Goal: Transaction & Acquisition: Obtain resource

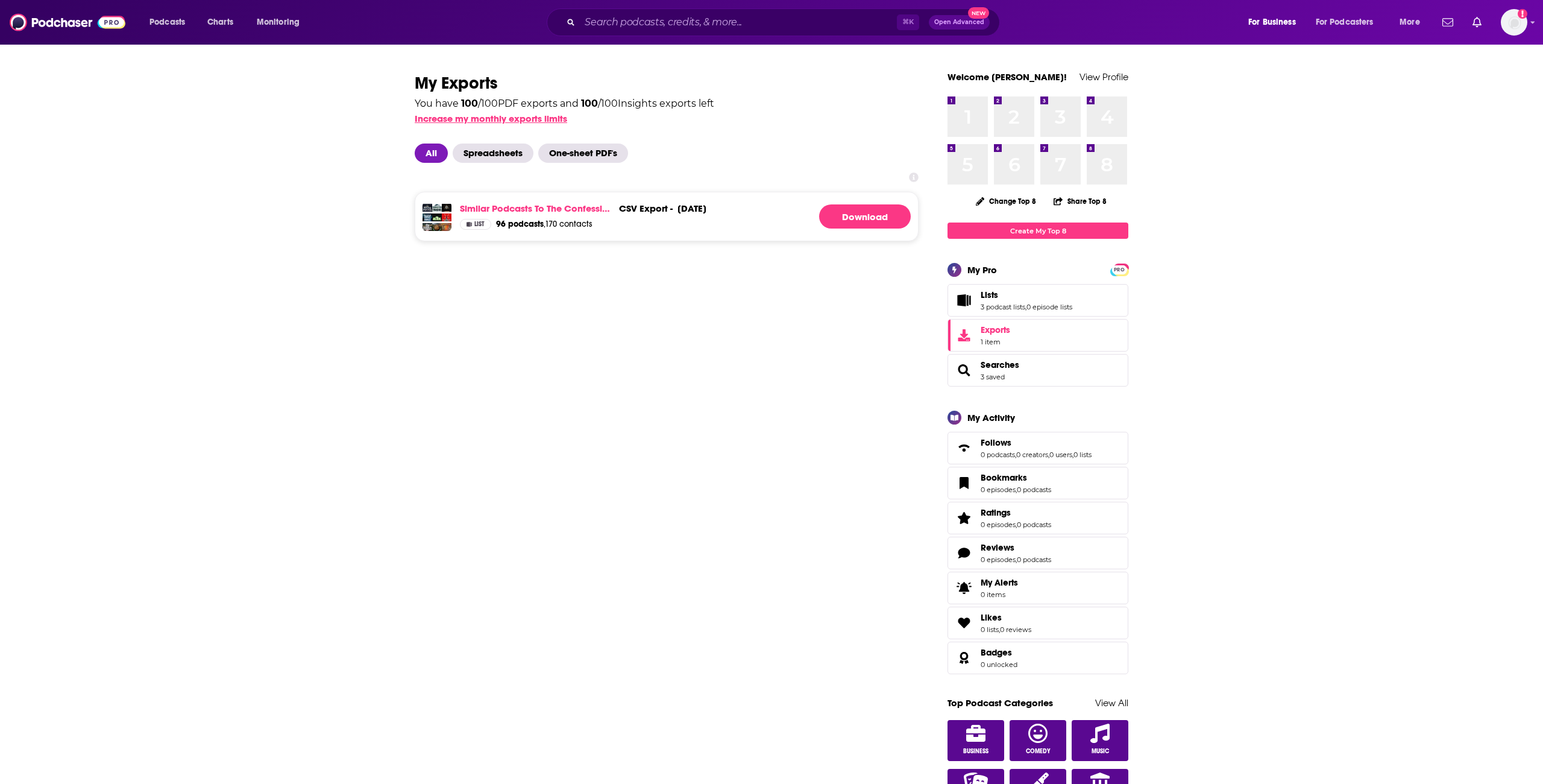
click at [499, 117] on button "Increase my monthly exports limits" at bounding box center [491, 119] width 152 height 11
click at [529, 118] on button "Increase my monthly exports limits" at bounding box center [491, 119] width 152 height 11
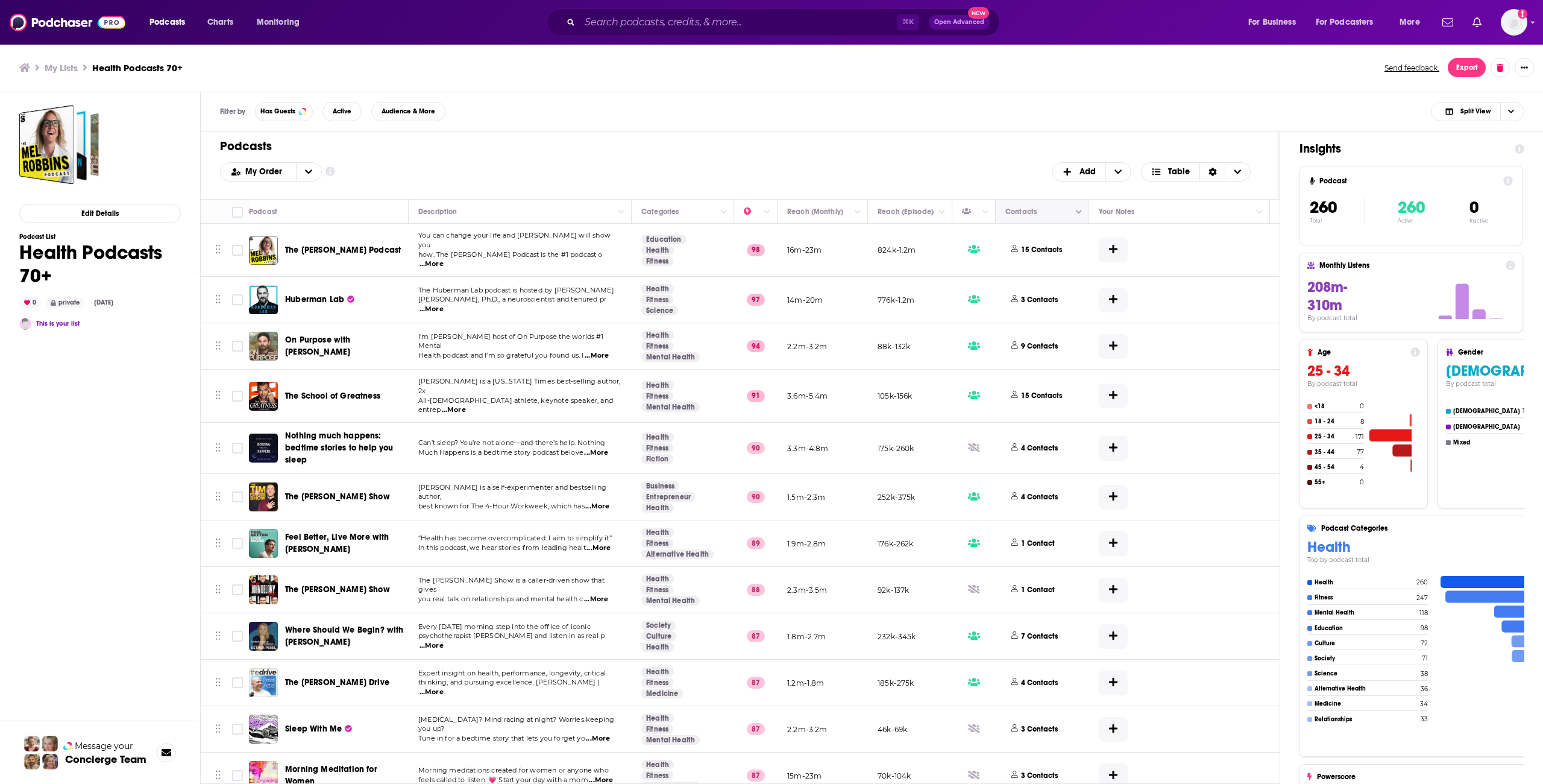
click at [1082, 211] on icon "Column Actions" at bounding box center [1079, 212] width 6 height 7
click at [1080, 207] on div at bounding box center [771, 392] width 1543 height 784
click at [1172, 169] on span "Table" at bounding box center [1179, 172] width 21 height 9
click at [1211, 172] on icon "Sort Direction" at bounding box center [1213, 172] width 9 height 9
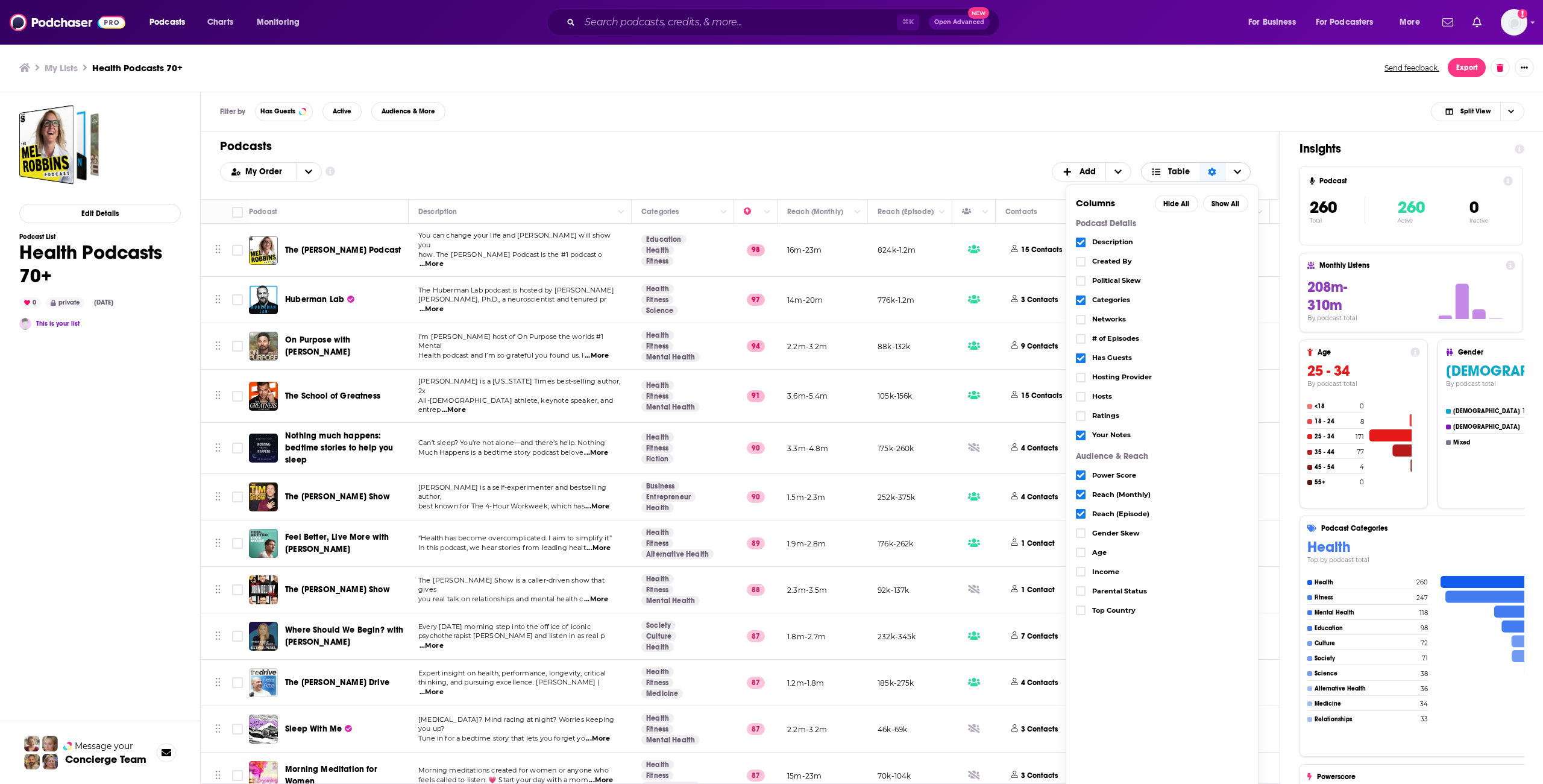
click at [1211, 172] on icon "Sort Direction" at bounding box center [1213, 172] width 9 height 9
click at [739, 139] on h1 "Podcasts" at bounding box center [735, 146] width 1031 height 15
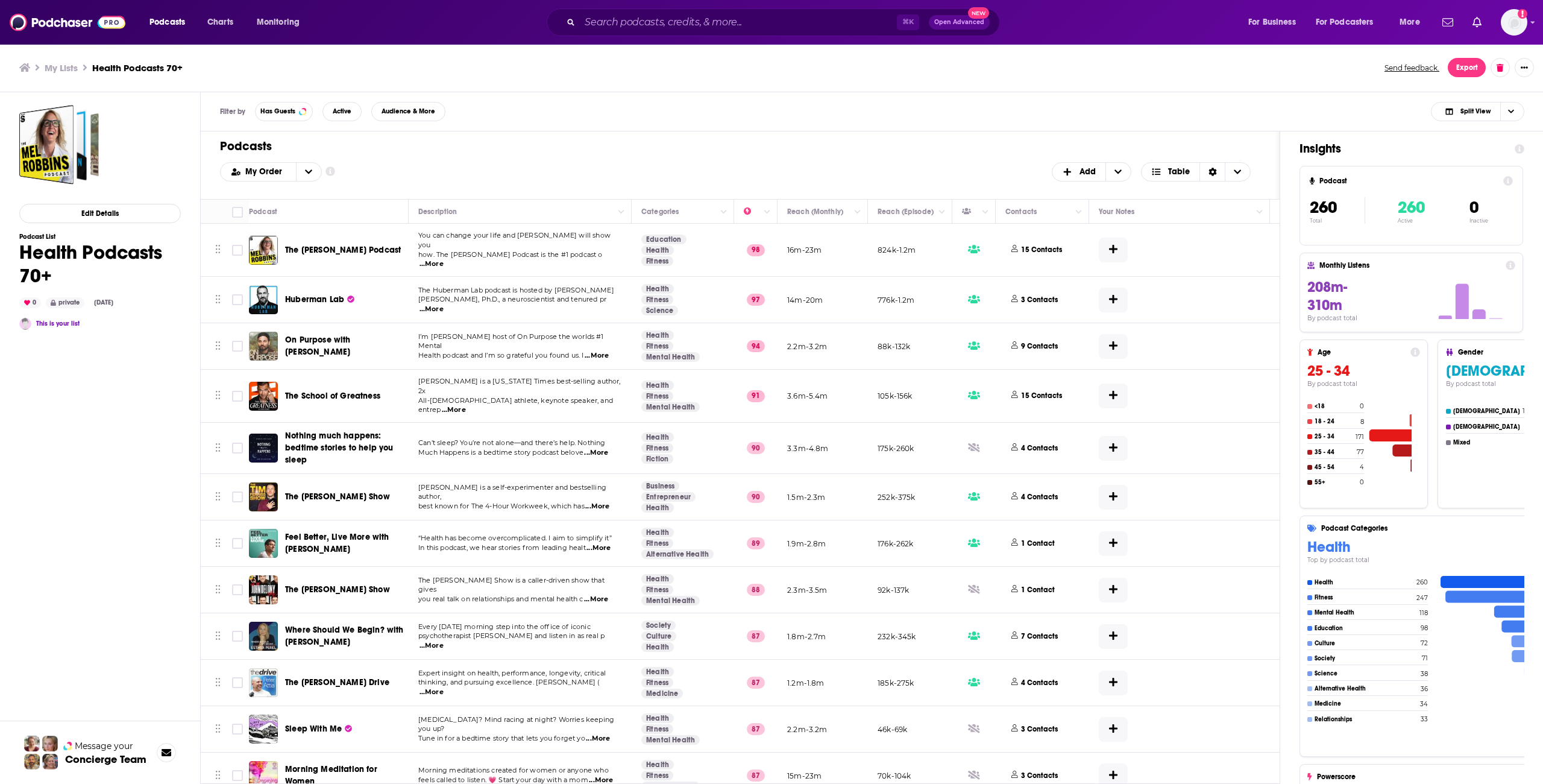
click at [466, 405] on span "...More" at bounding box center [454, 409] width 24 height 9
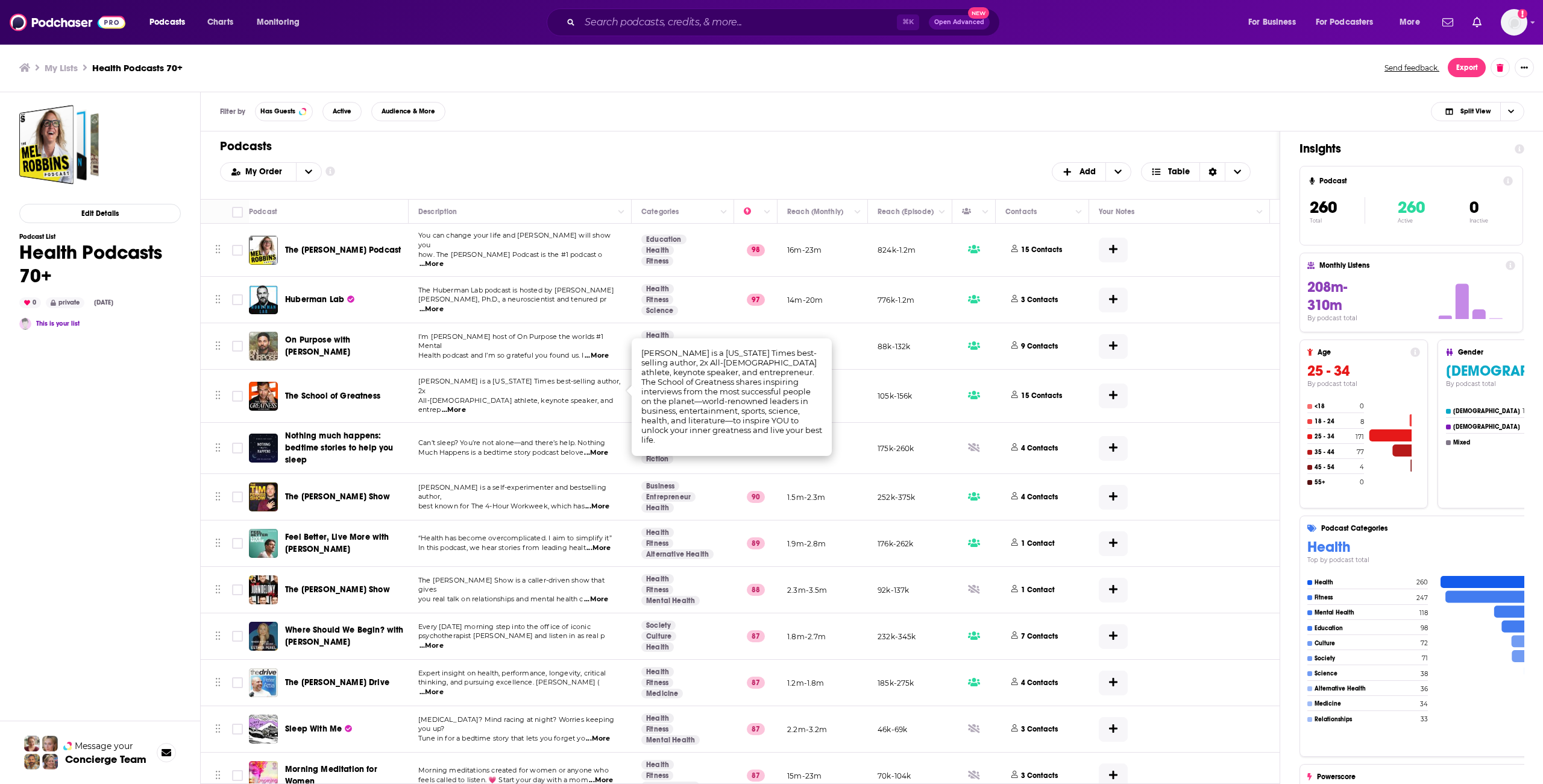
click at [97, 466] on div "Edit Details Podcast List Health Podcasts 70+ 0 private [DATE] This is your list" at bounding box center [100, 485] width 162 height 760
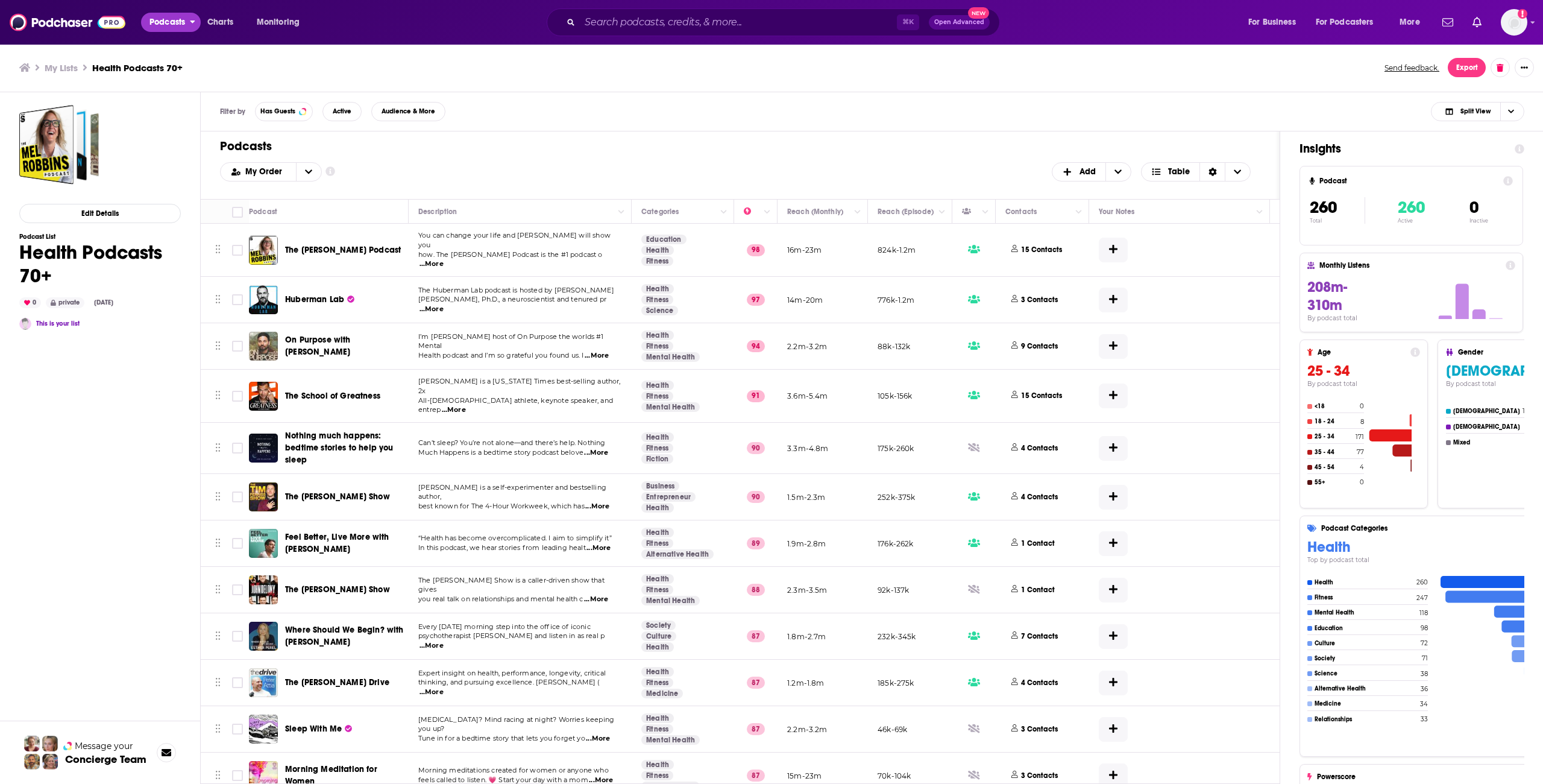
click at [178, 21] on span "Podcasts" at bounding box center [167, 22] width 36 height 17
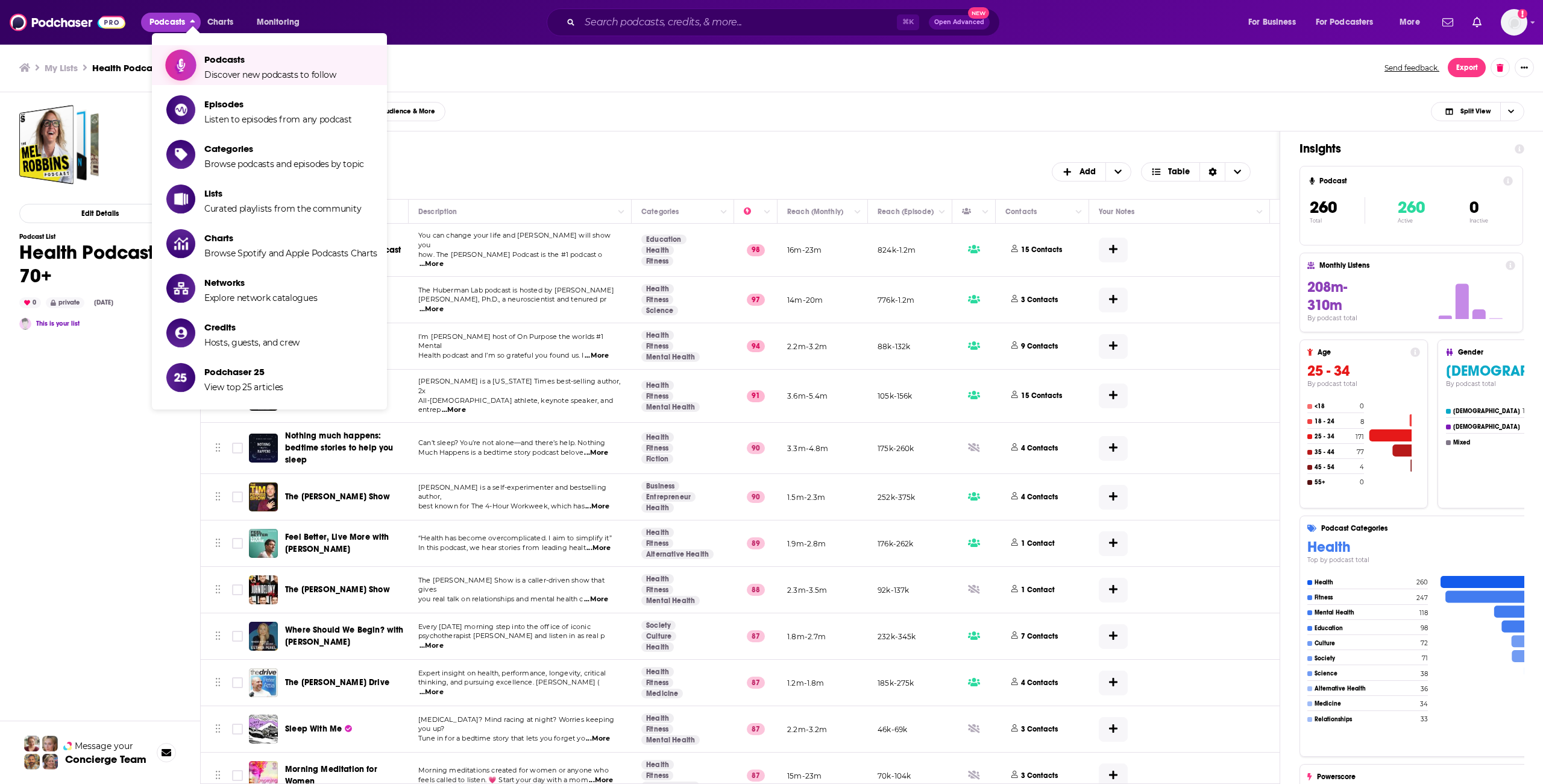
click at [198, 63] on link "Podcasts Discover new podcasts to follow" at bounding box center [272, 65] width 211 height 30
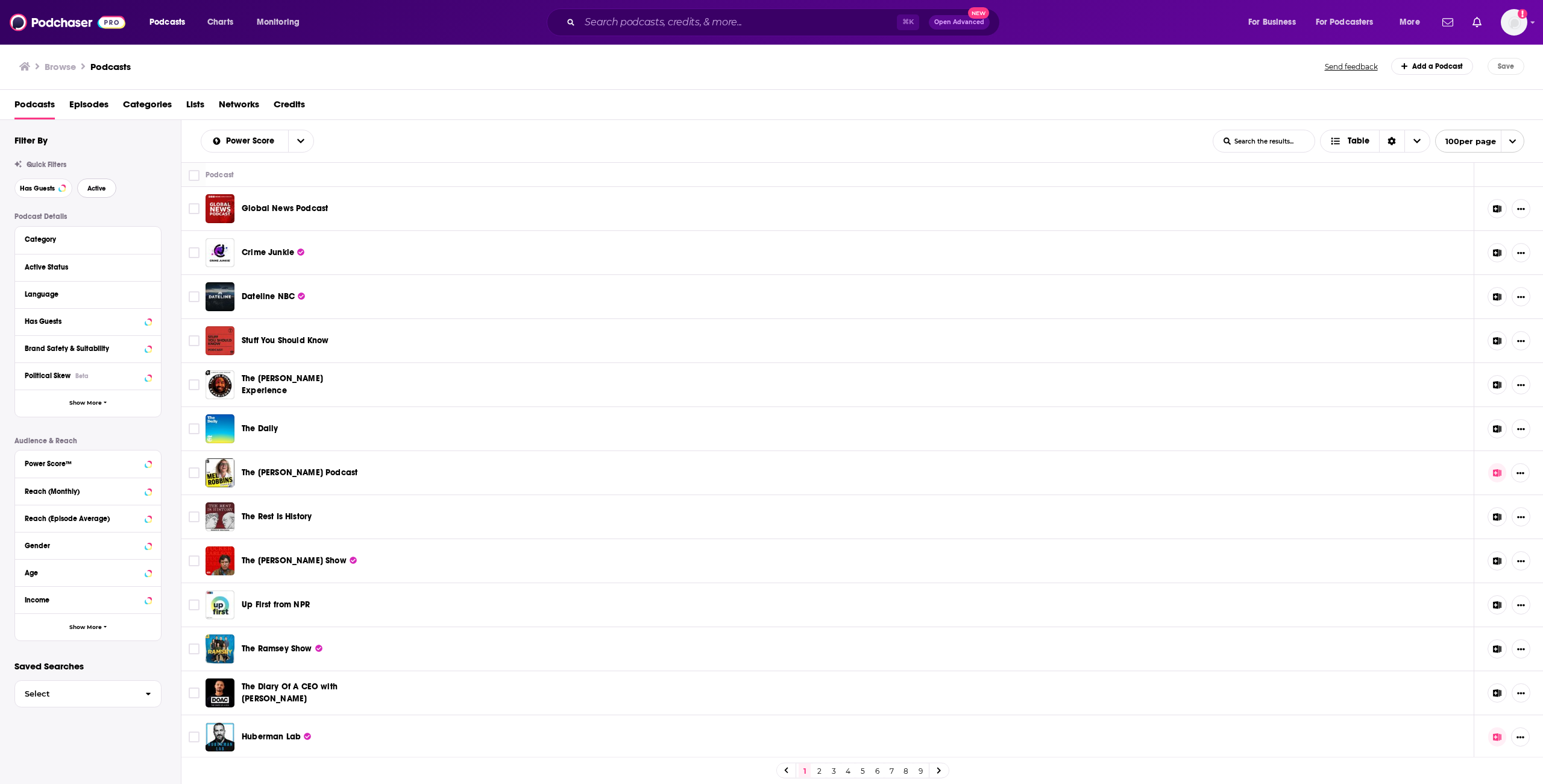
click at [106, 187] on span "Active" at bounding box center [97, 188] width 19 height 6
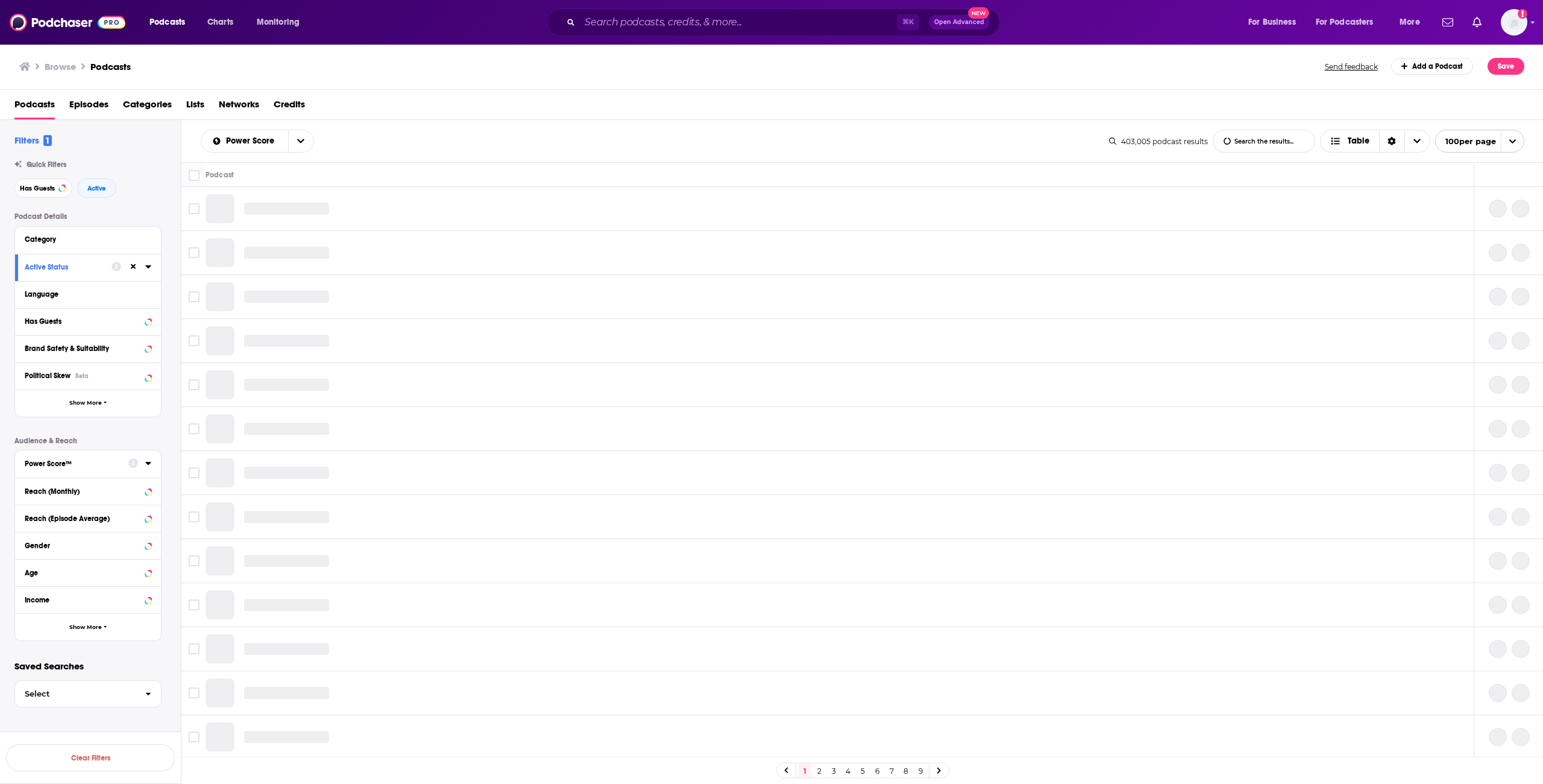
click at [147, 463] on icon at bounding box center [148, 462] width 6 height 9
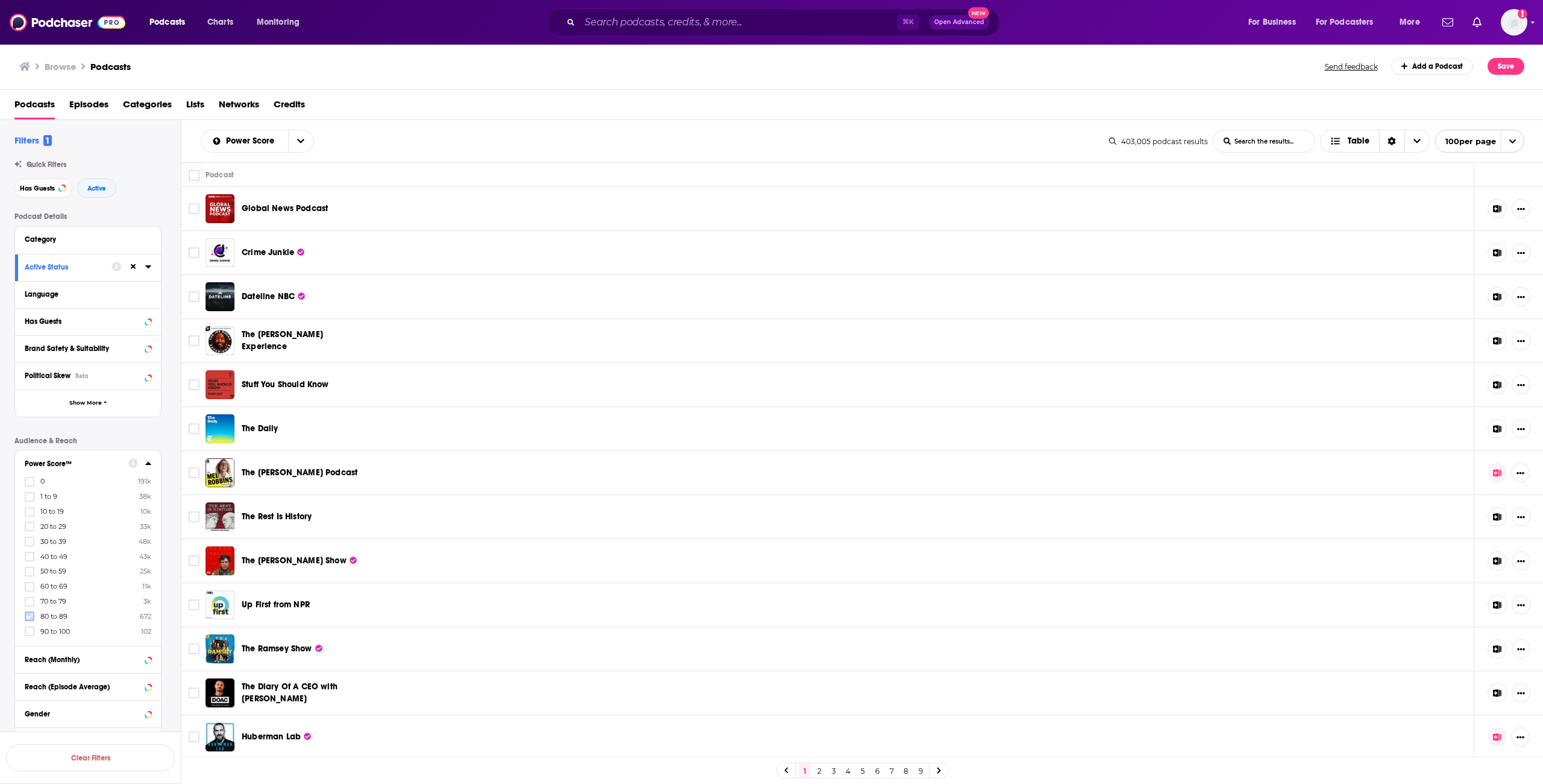
click at [27, 615] on icon at bounding box center [29, 616] width 7 height 7
click at [147, 240] on icon at bounding box center [148, 238] width 6 height 9
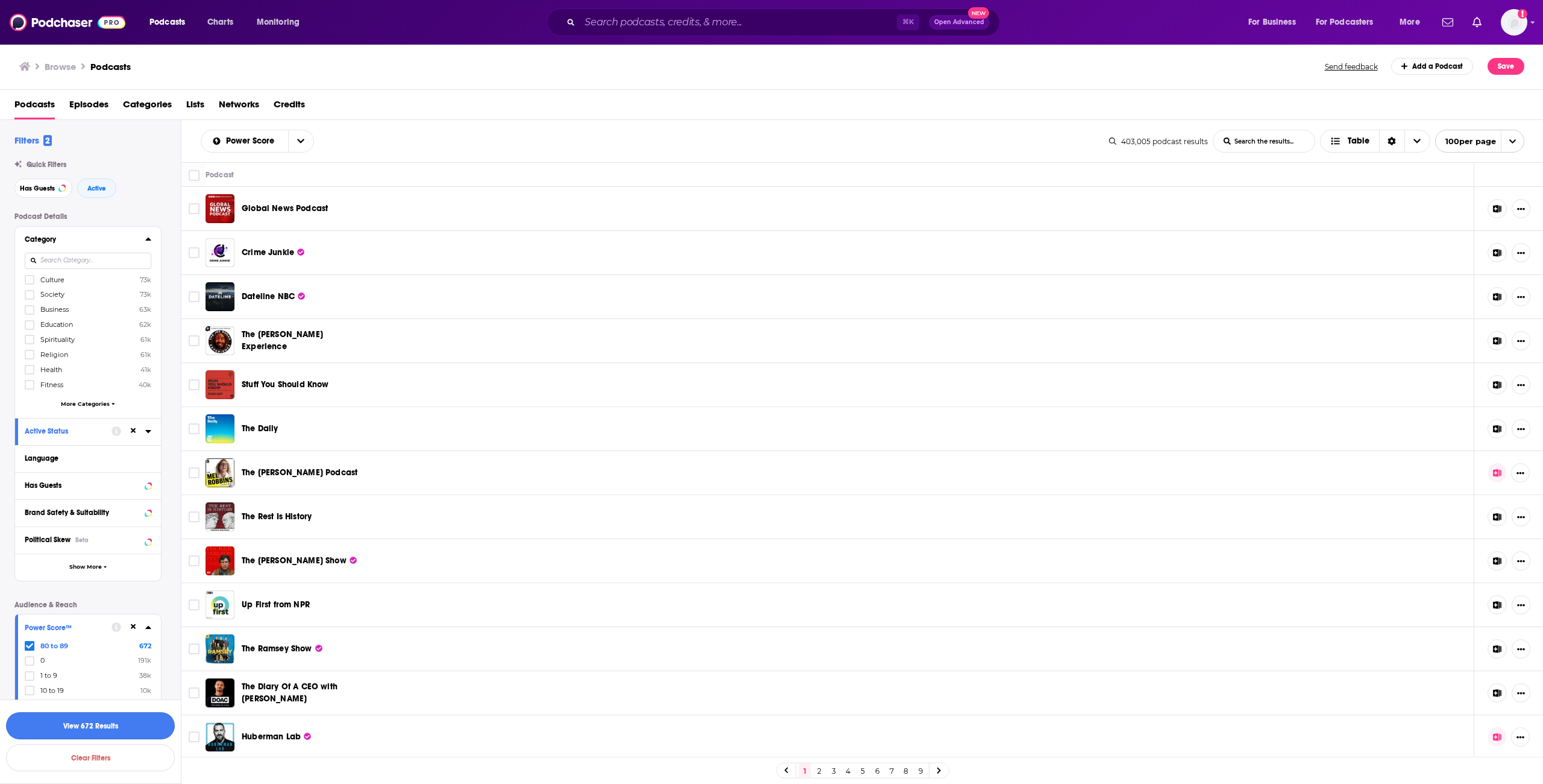
click at [105, 736] on button "View 672 Results" at bounding box center [90, 725] width 169 height 27
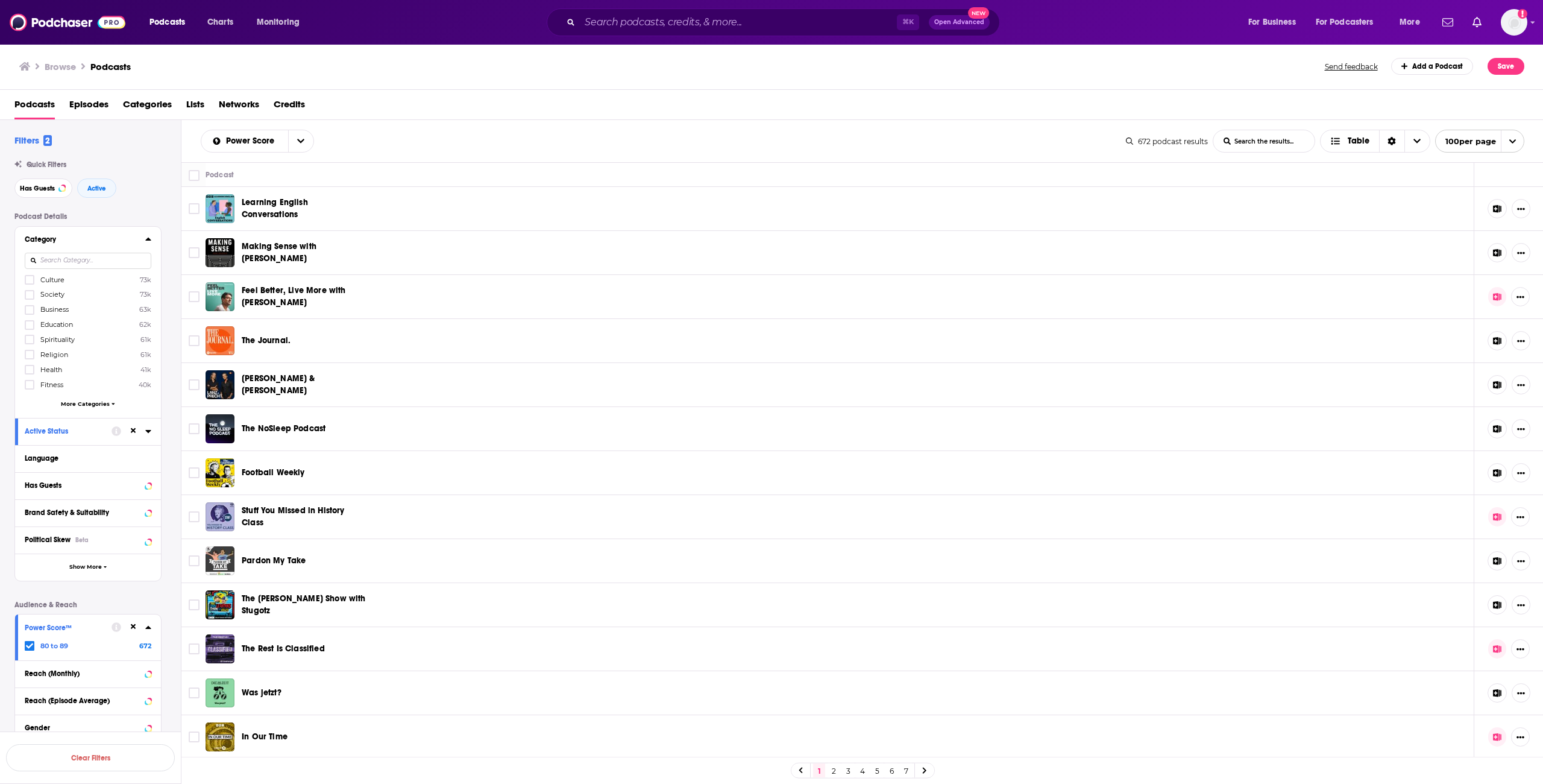
click at [92, 403] on span "More Categories" at bounding box center [85, 403] width 49 height 6
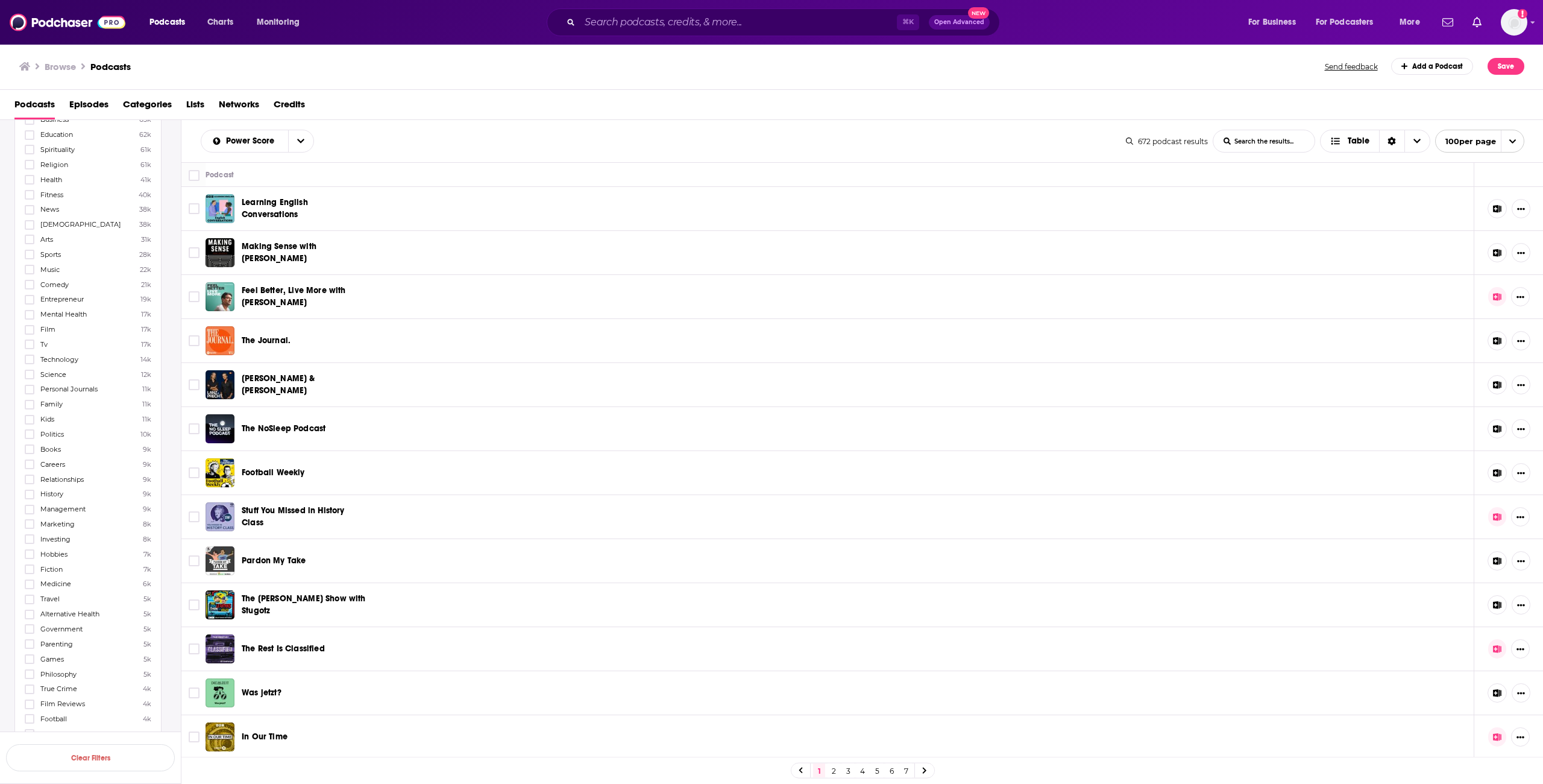
scroll to position [220, 0]
click at [29, 660] on icon at bounding box center [29, 659] width 7 height 6
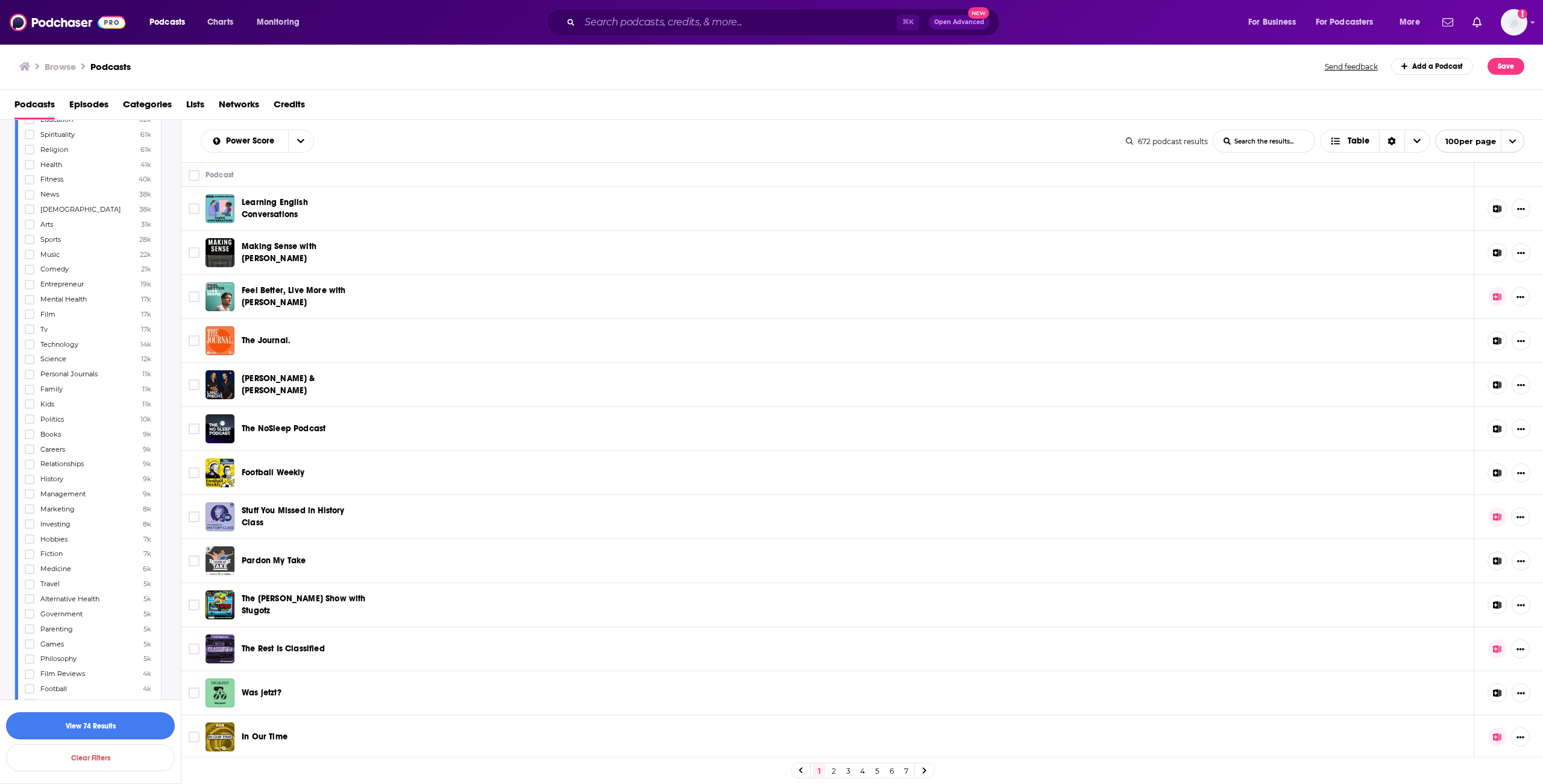
click at [113, 730] on button "View 74 Results" at bounding box center [90, 725] width 169 height 27
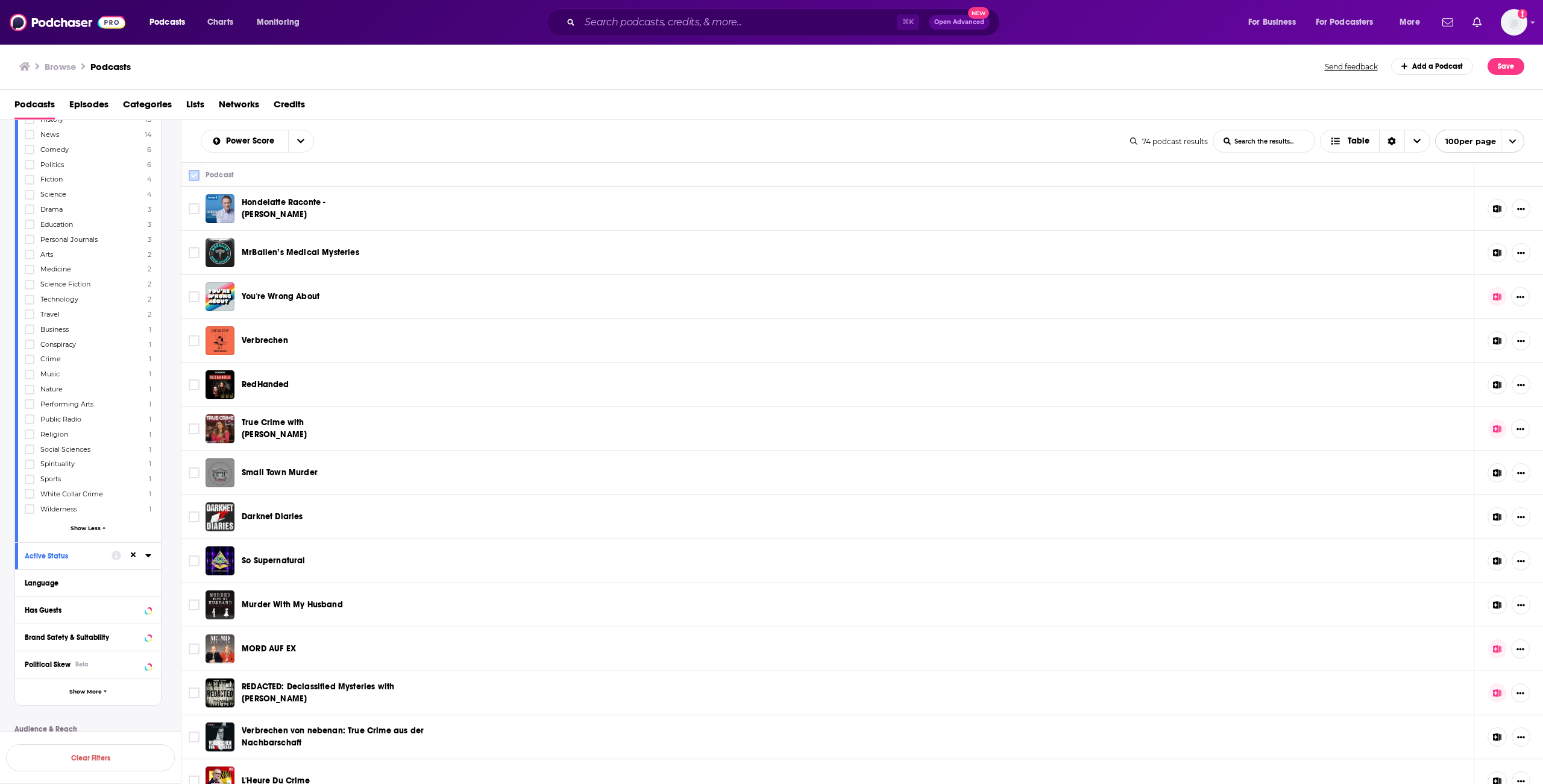
click at [196, 178] on input "Toggle select all" at bounding box center [194, 175] width 11 height 11
checkbox input "true"
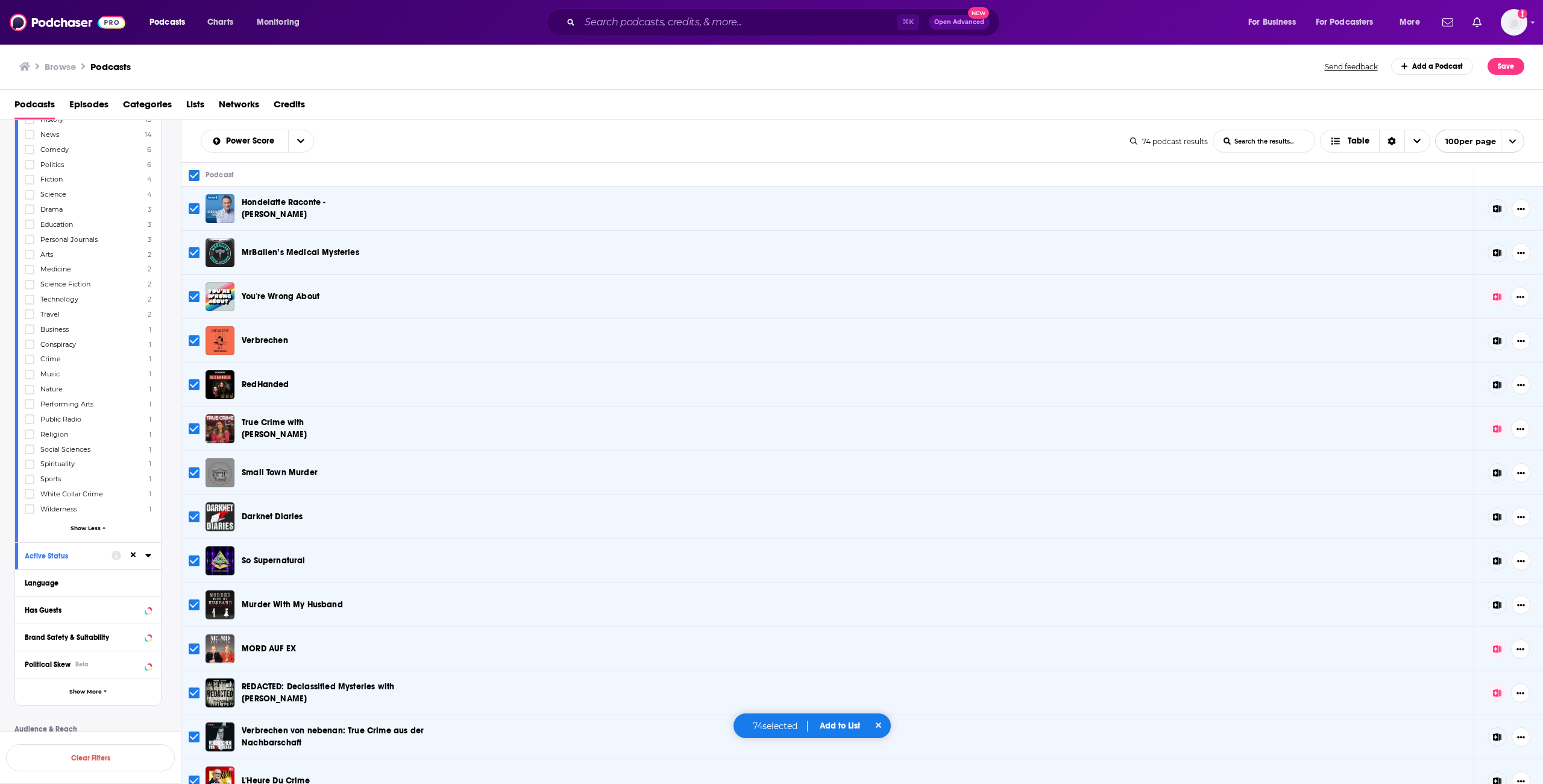
click at [843, 729] on button "Add to List" at bounding box center [840, 725] width 59 height 10
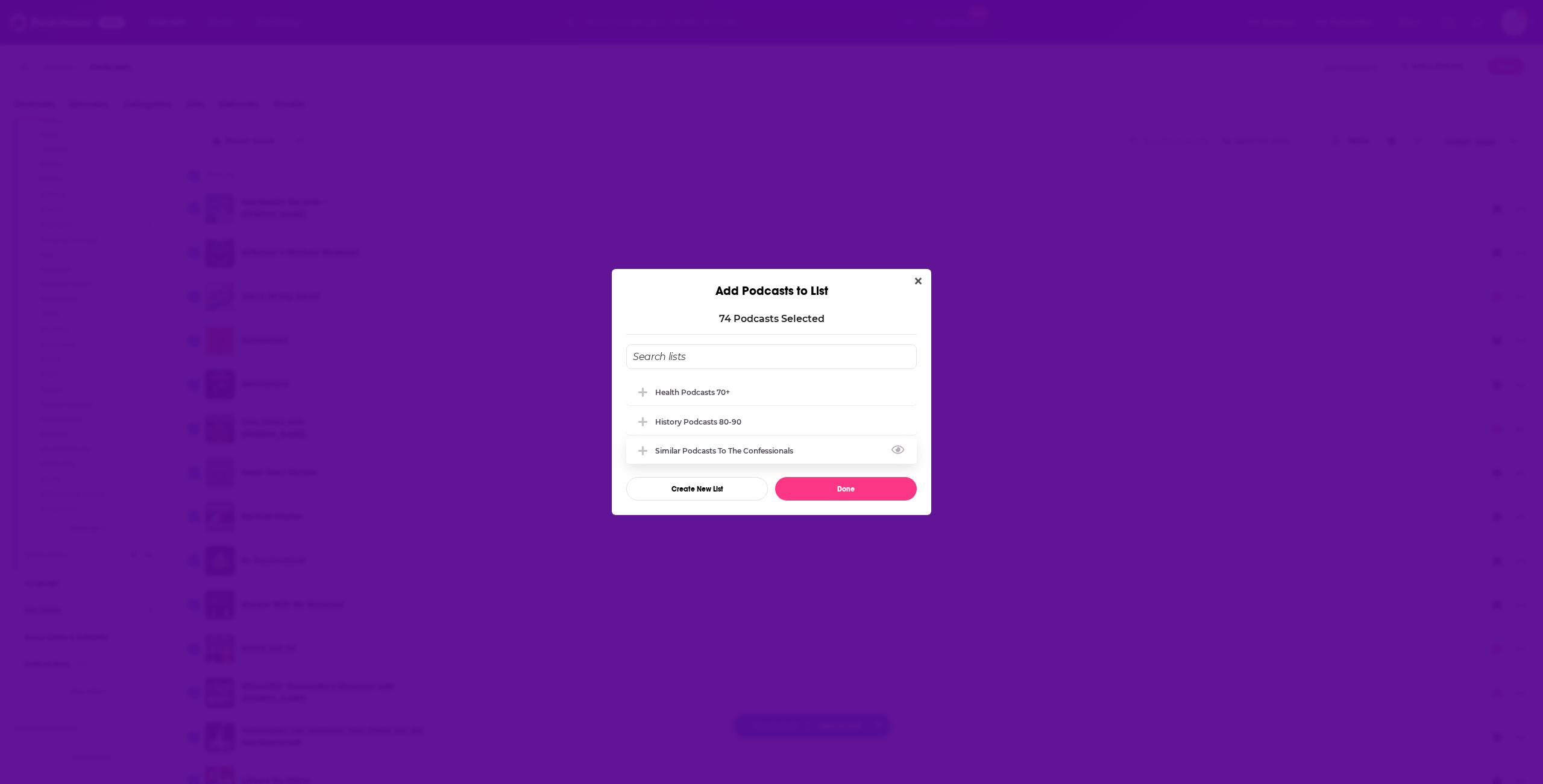
click at [674, 459] on div "Similar Podcasts to The Confessionals" at bounding box center [772, 450] width 290 height 26
click at [642, 446] on icon "Add Podcast To List" at bounding box center [642, 451] width 9 height 11
click at [642, 451] on icon "Add Podcast To List" at bounding box center [642, 451] width 9 height 11
click at [918, 283] on icon "Close" at bounding box center [918, 280] width 6 height 9
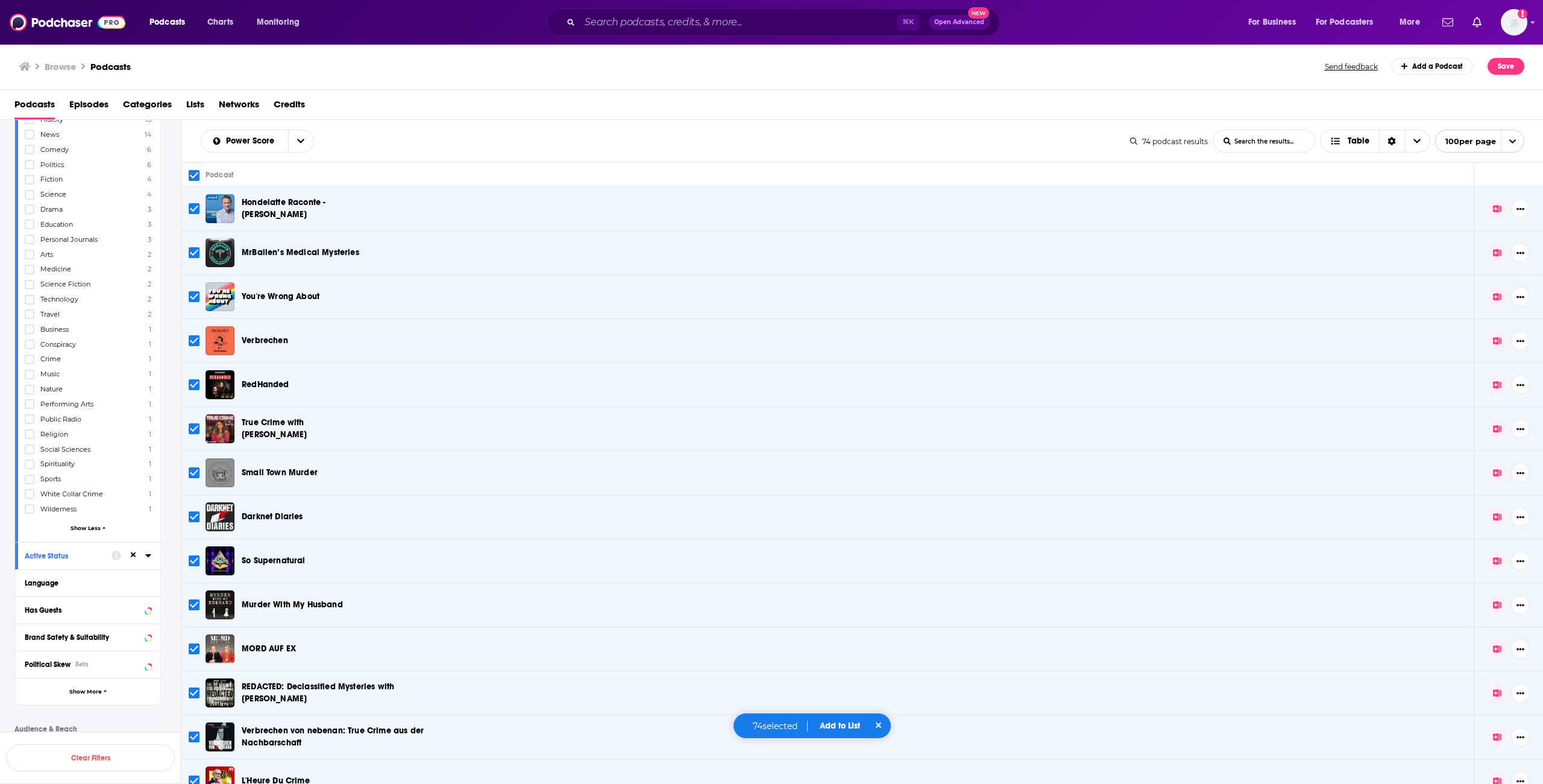
click at [841, 724] on button "Add to List" at bounding box center [840, 725] width 59 height 10
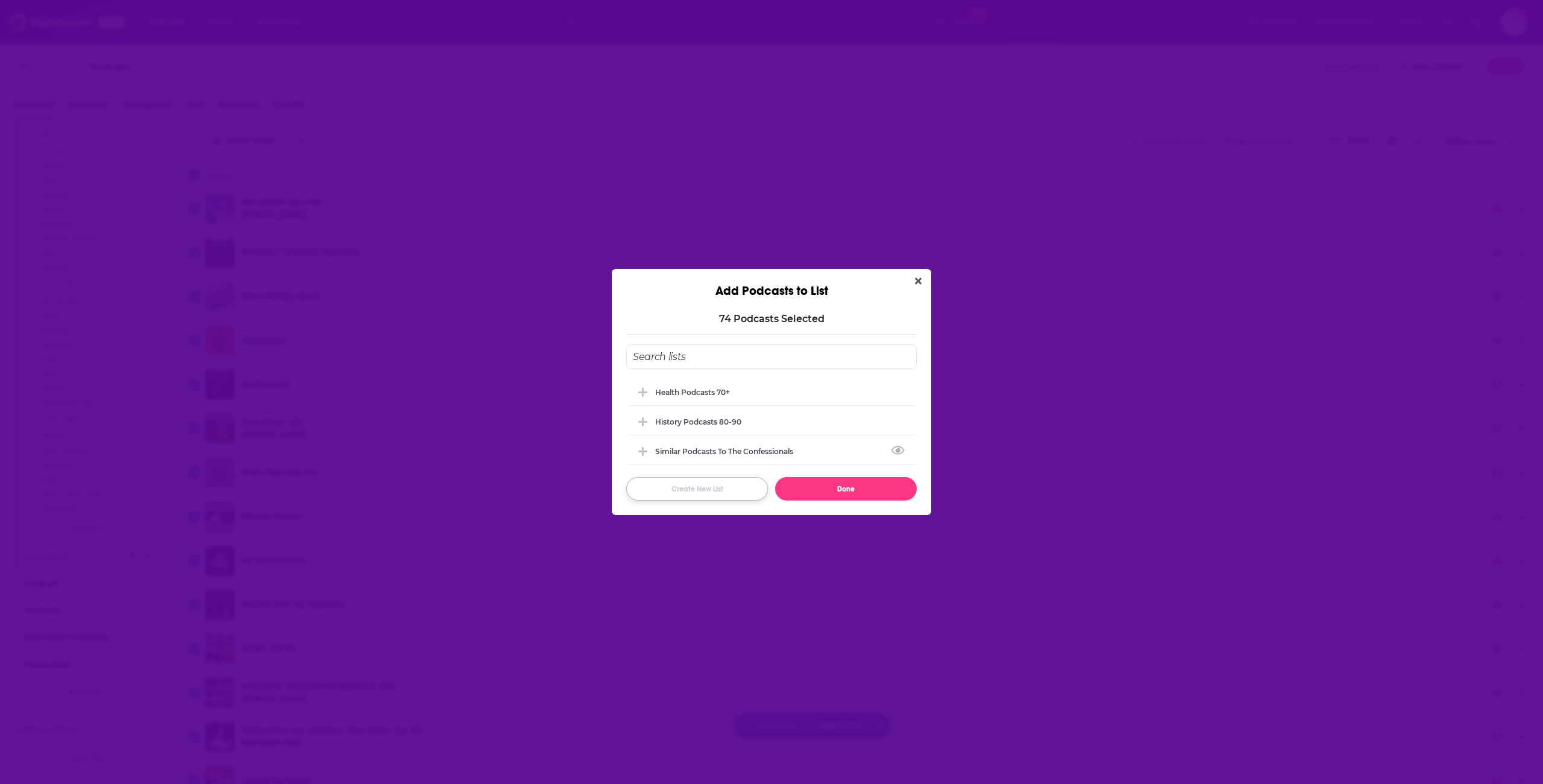
click at [682, 489] on button "Create New List" at bounding box center [697, 489] width 142 height 24
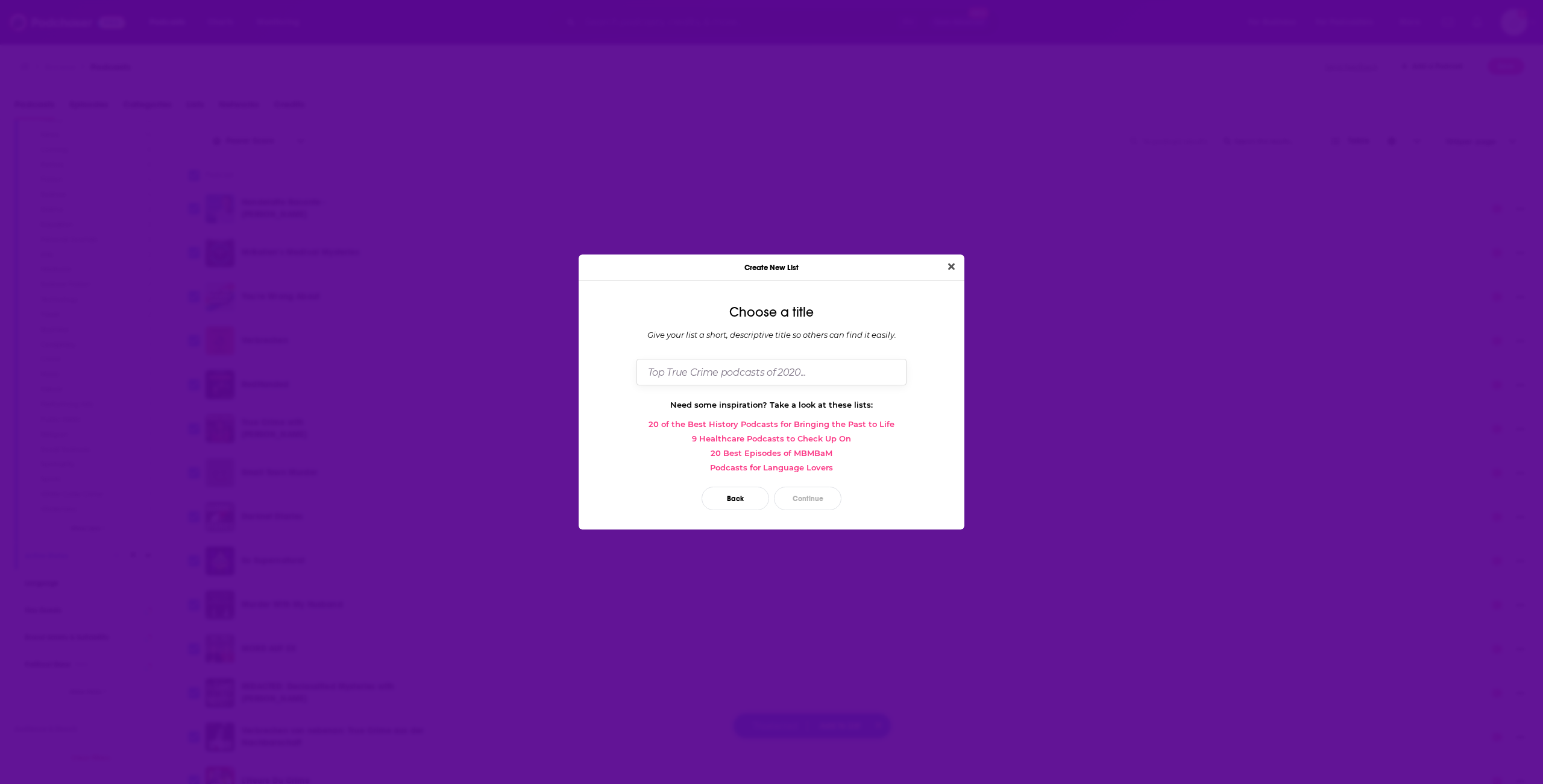
click at [678, 374] on input "Dialog" at bounding box center [772, 371] width 270 height 26
type input "True Crime 80-89"
click at [819, 492] on button "Continue" at bounding box center [808, 498] width 67 height 24
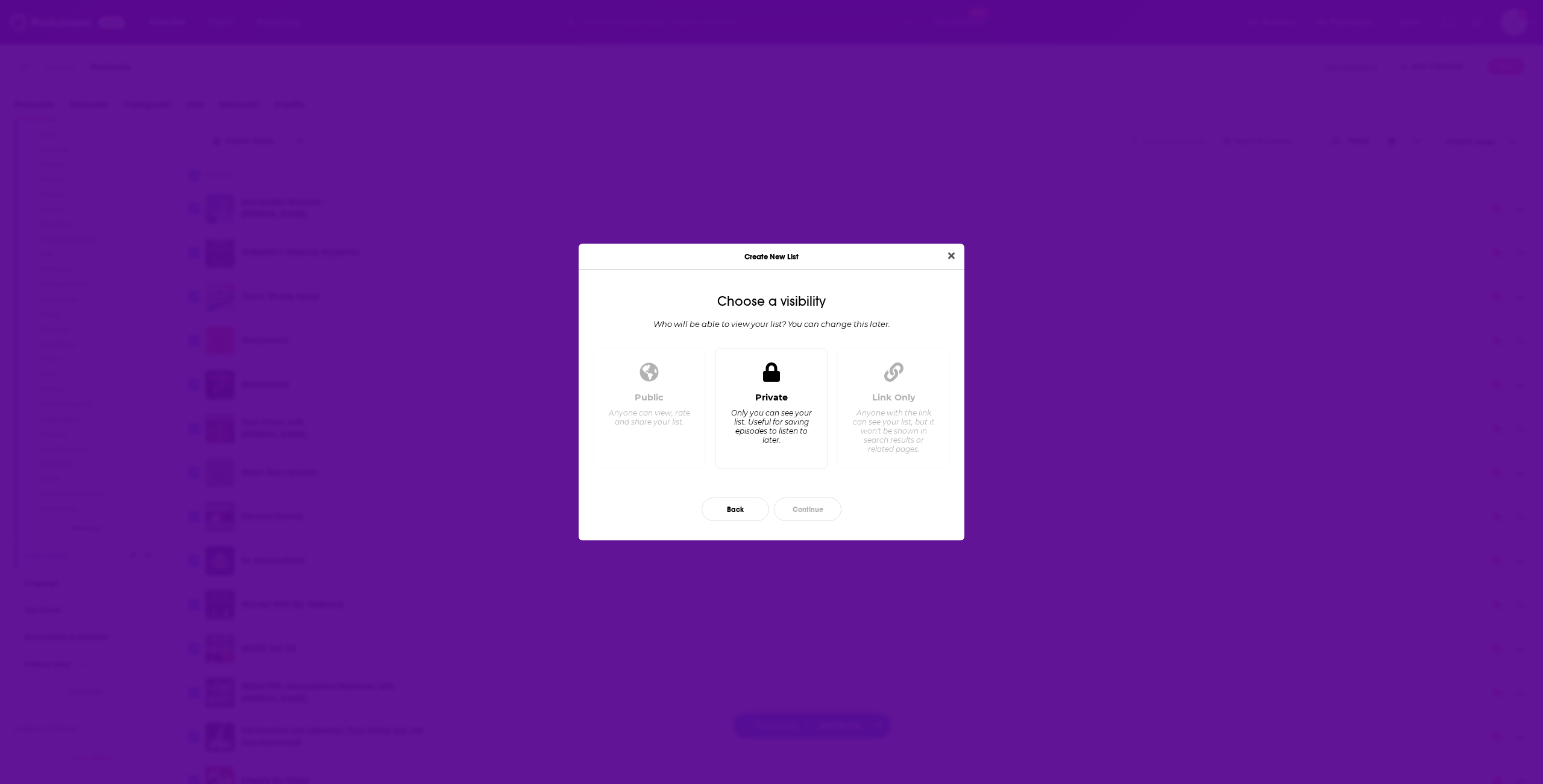
click at [757, 410] on div "Only you can see your list. Useful for saving episodes to listen to later." at bounding box center [771, 426] width 82 height 36
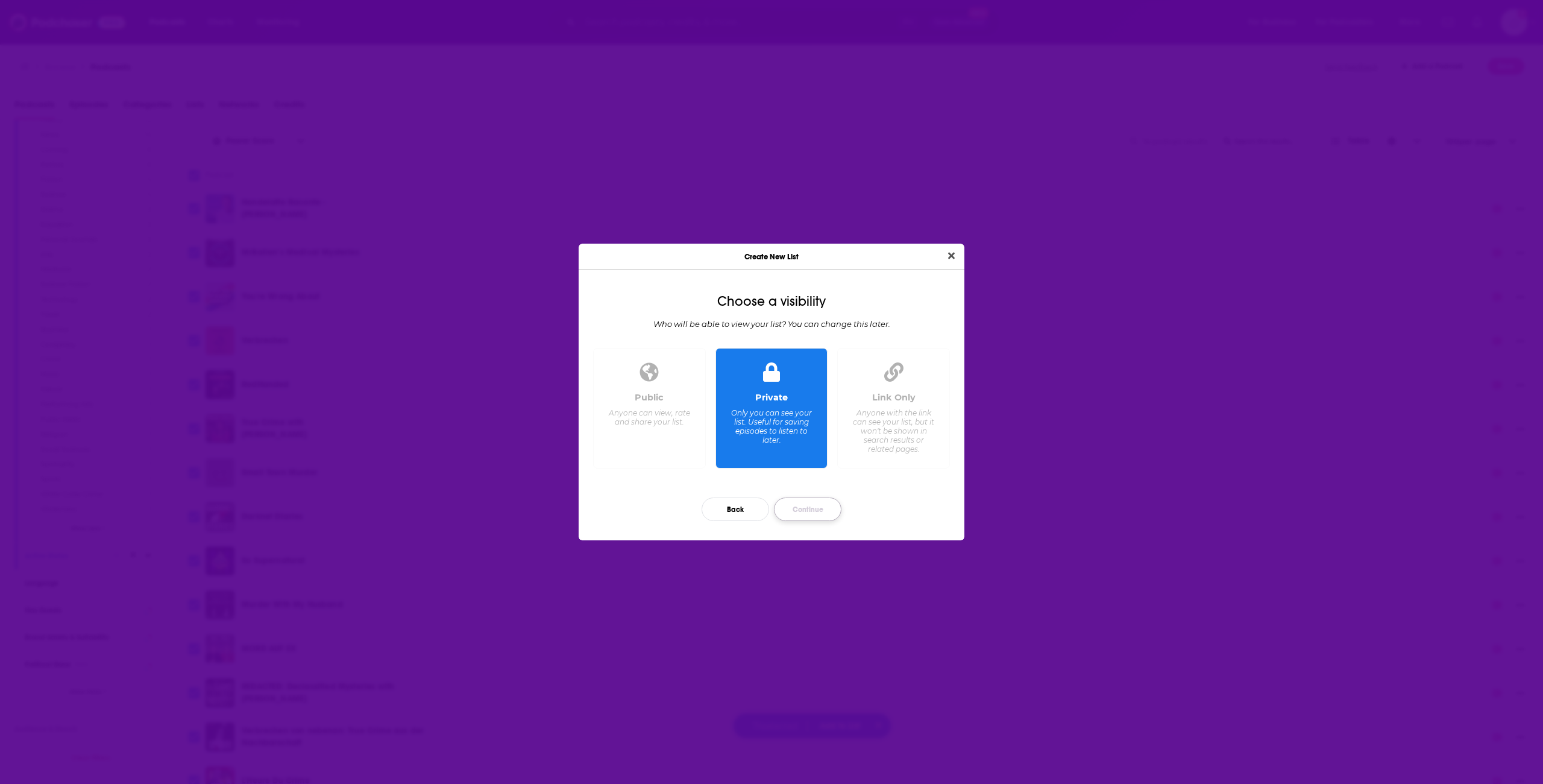
click at [810, 508] on button "Continue" at bounding box center [808, 509] width 67 height 24
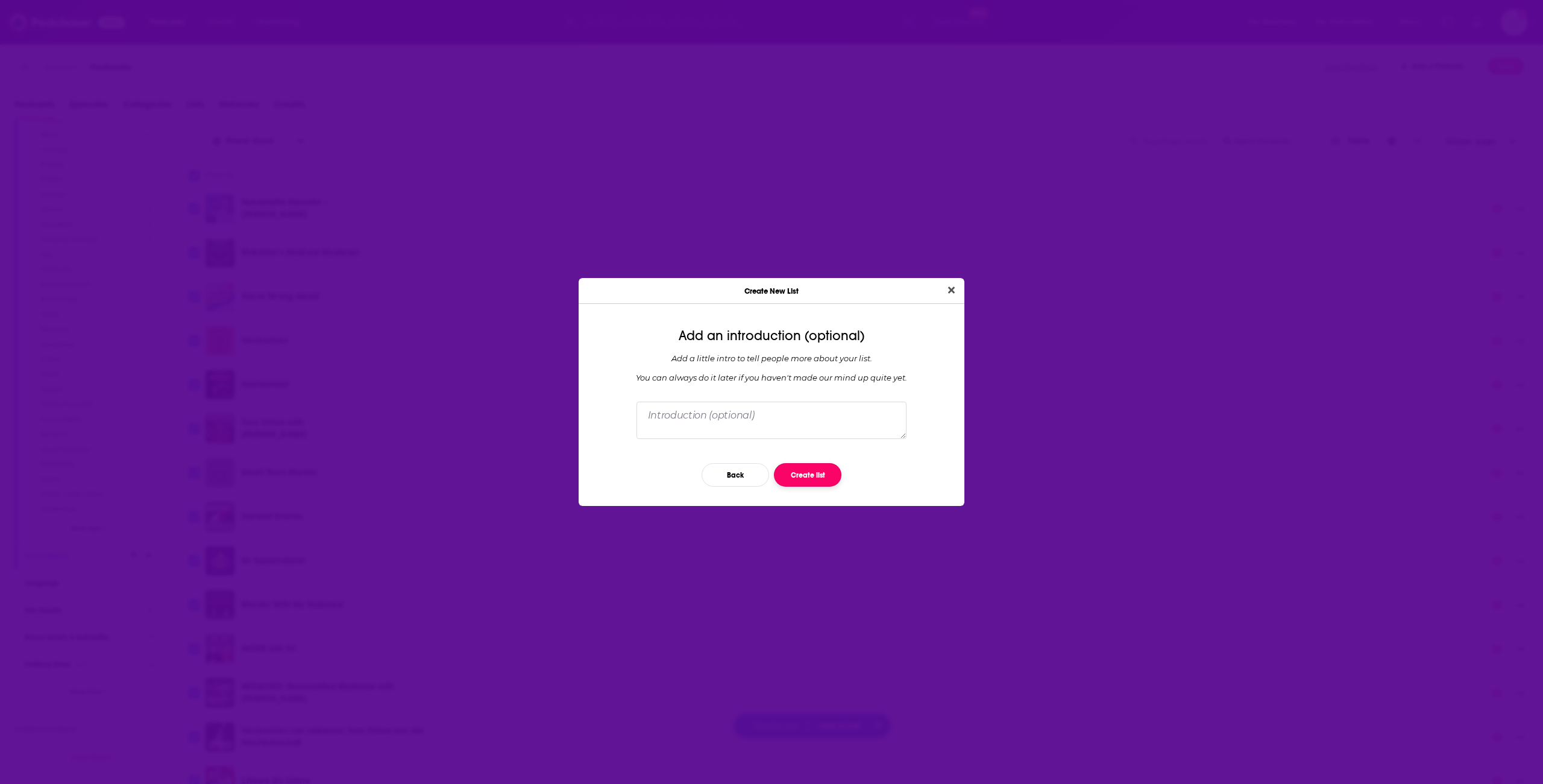
click at [800, 476] on button "Create list" at bounding box center [808, 474] width 67 height 24
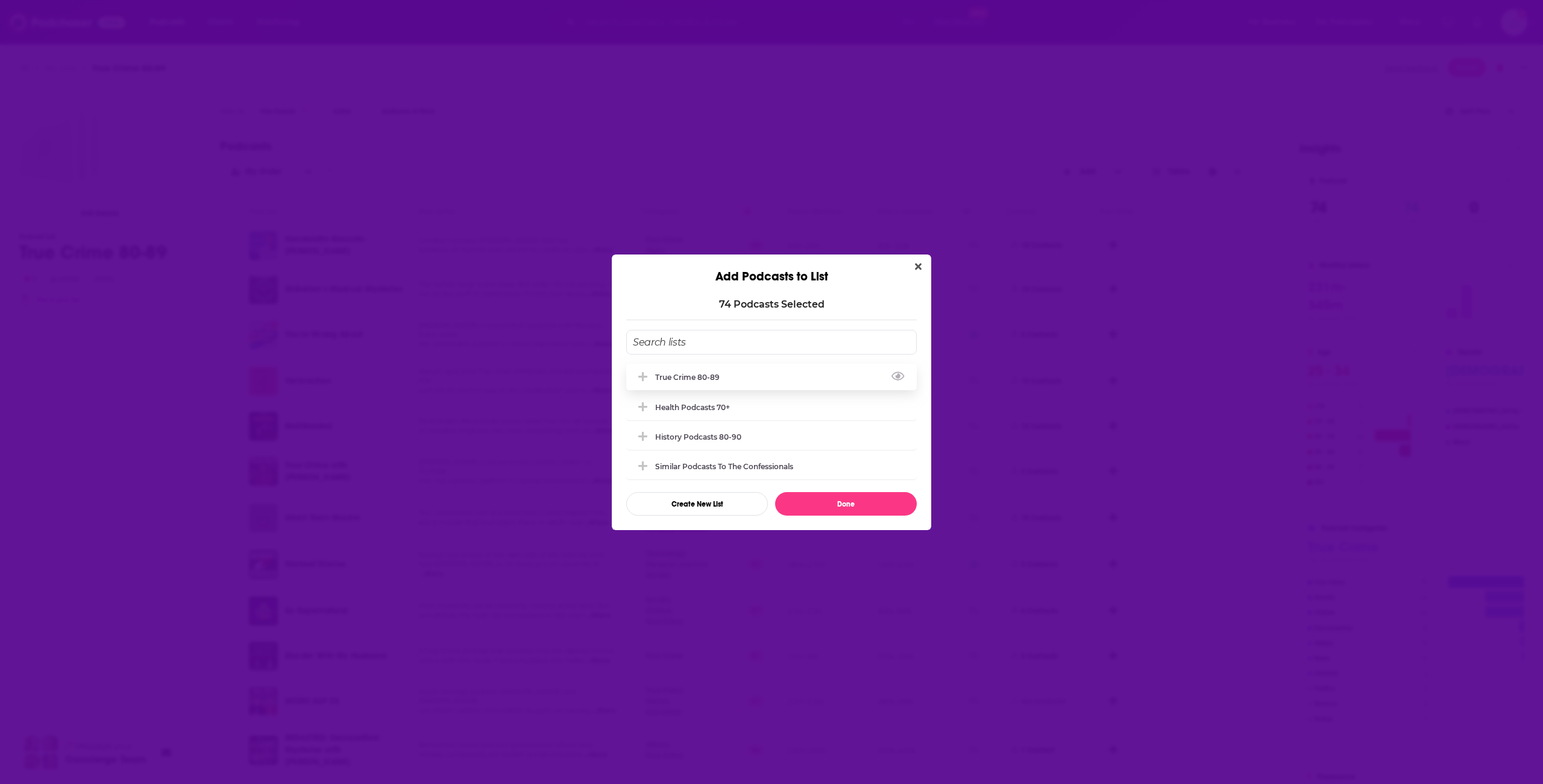
click at [708, 383] on div "True Crime 80-89" at bounding box center [772, 376] width 290 height 26
click at [822, 501] on button "Done" at bounding box center [846, 504] width 142 height 24
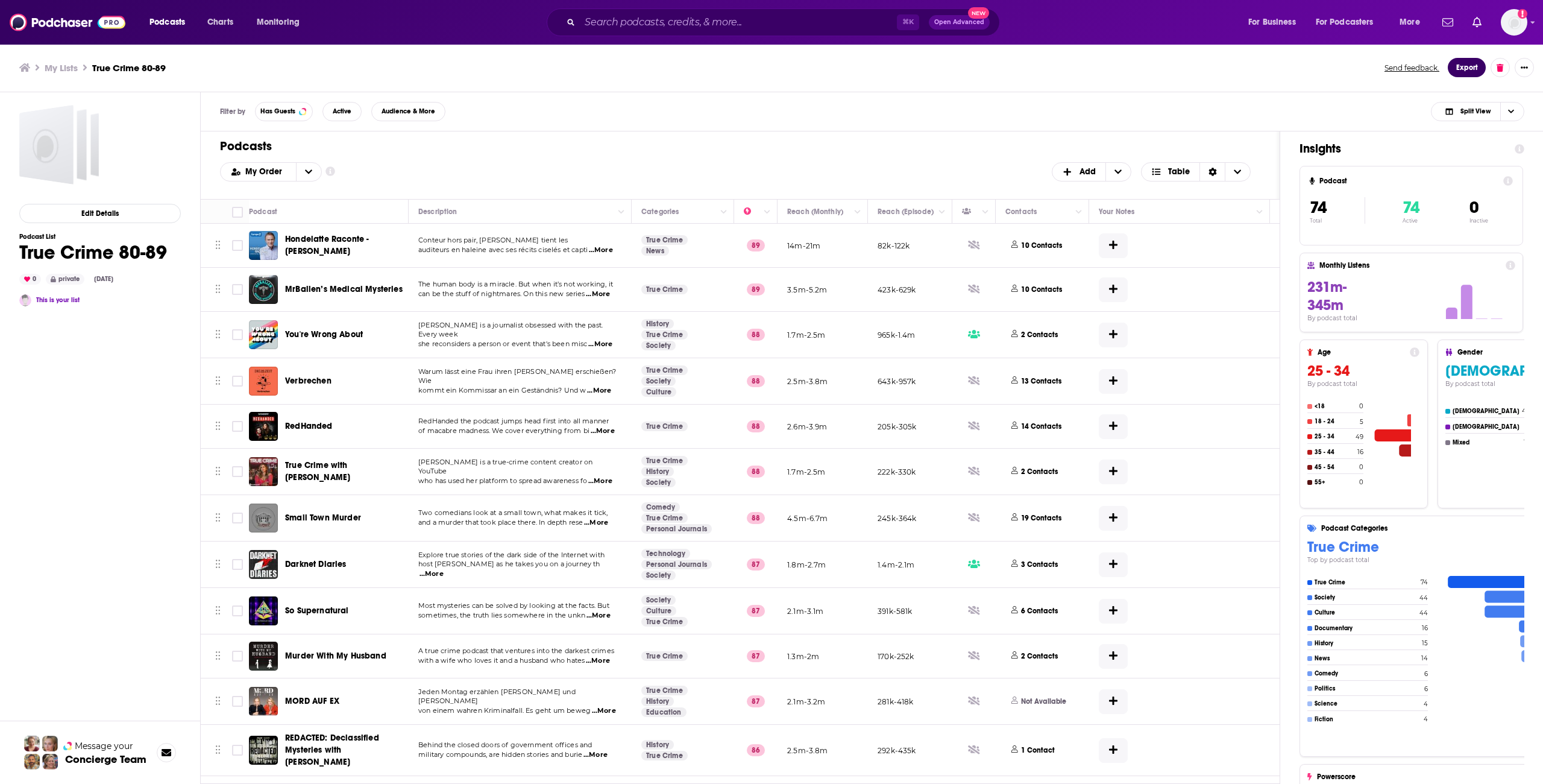
click at [1470, 67] on button "Export" at bounding box center [1466, 67] width 38 height 19
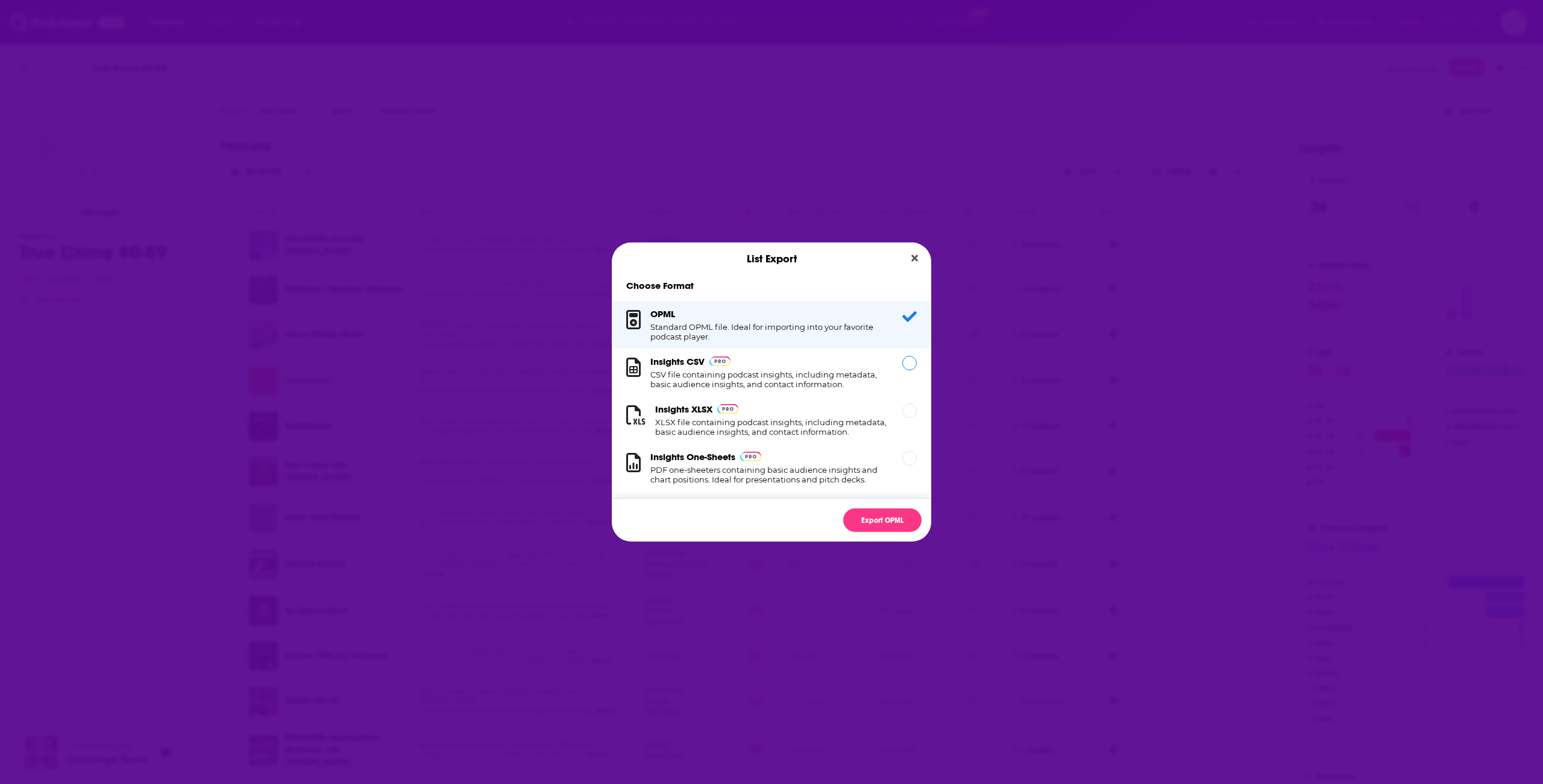
click at [825, 385] on h1 "CSV file containing podcast insights, including metadata, basic audience insigh…" at bounding box center [769, 379] width 237 height 19
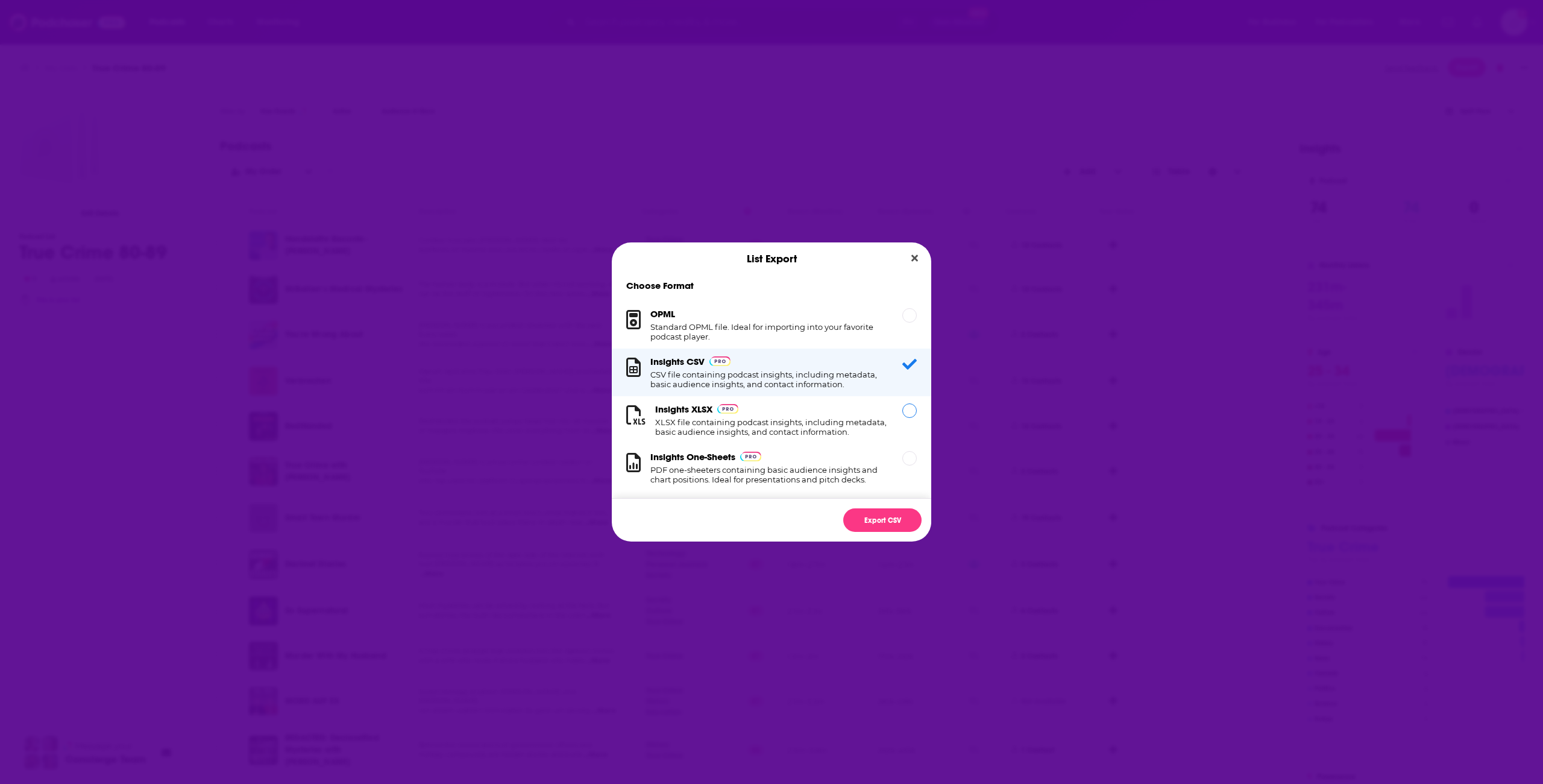
click at [849, 423] on h1 "XLSX file containing podcast insights, including metadata, basic audience insig…" at bounding box center [771, 426] width 232 height 19
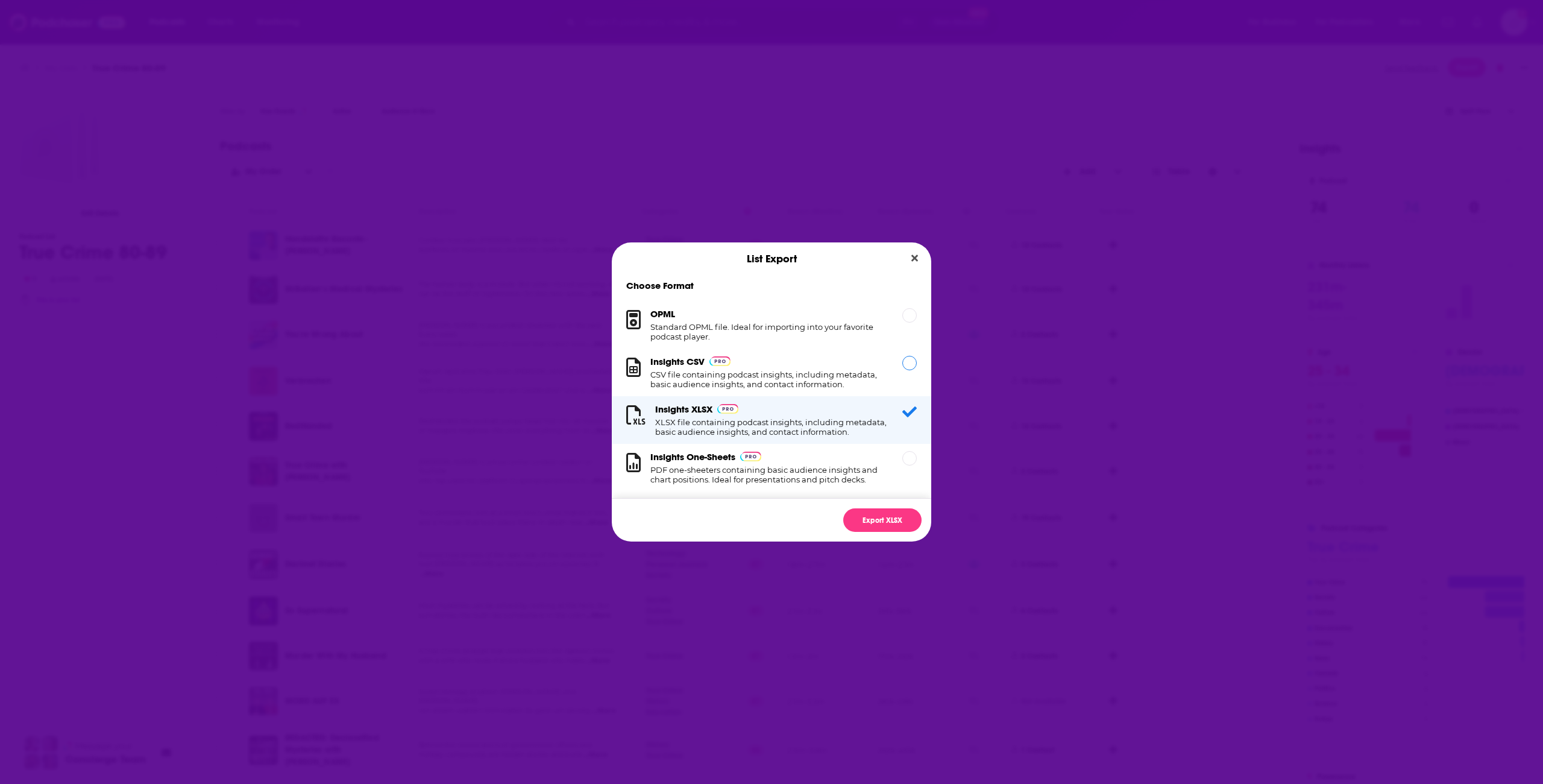
click at [911, 359] on div "Dialog" at bounding box center [910, 363] width 14 height 14
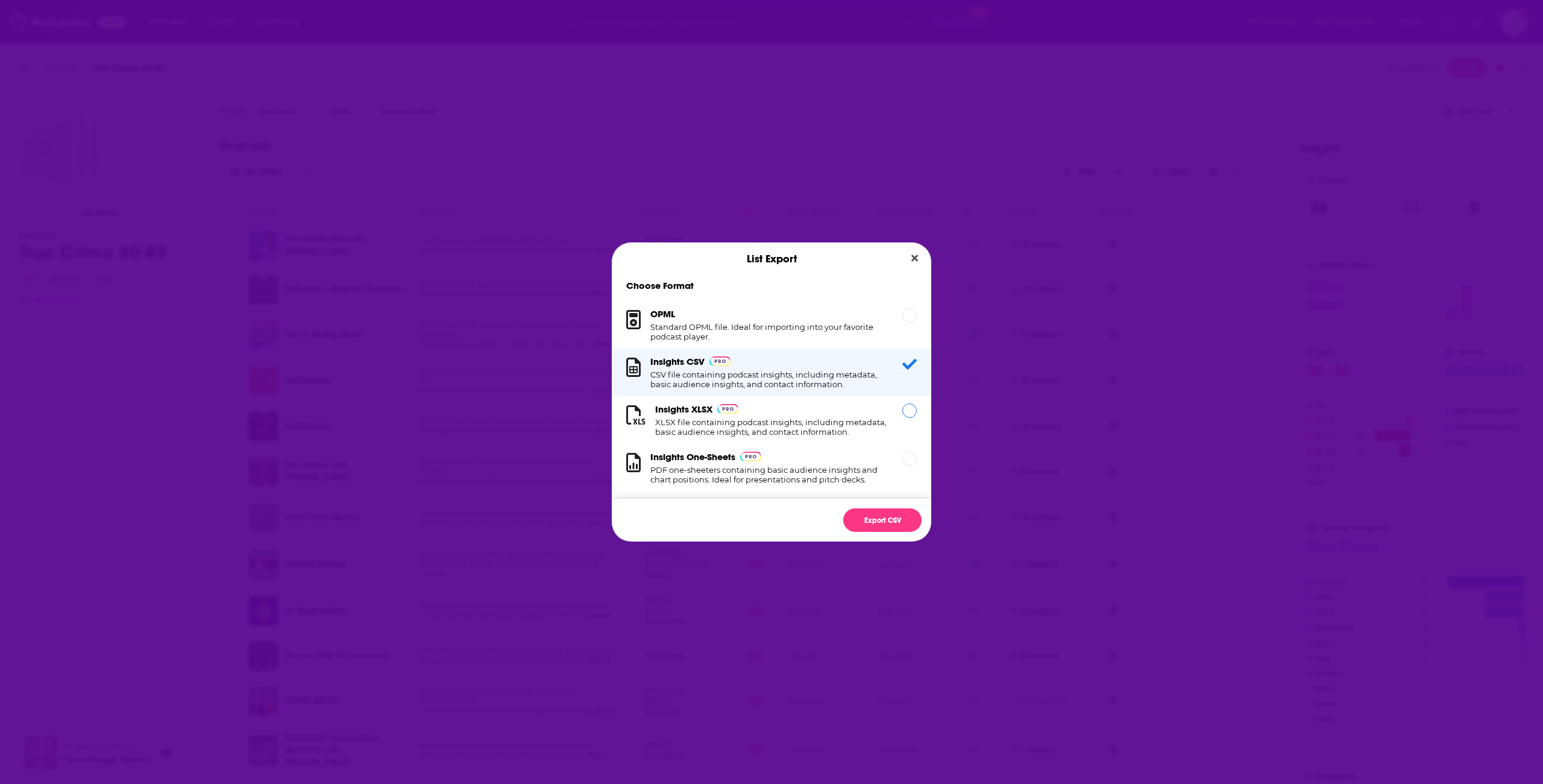
click at [911, 413] on div "Dialog" at bounding box center [910, 411] width 14 height 14
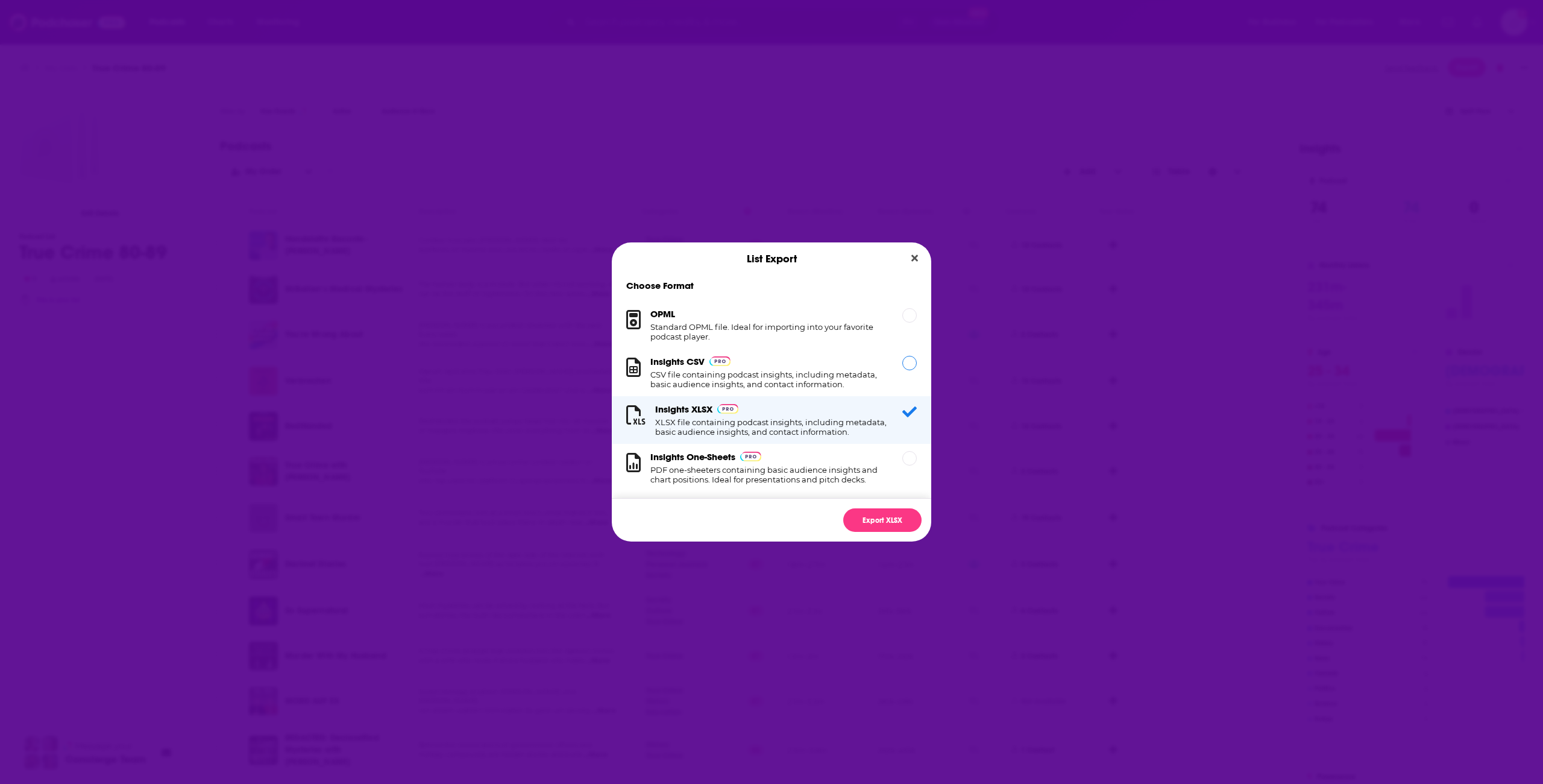
click at [894, 374] on div "Insights CSV CSV file containing podcast insights, including metadata, basic au…" at bounding box center [762, 372] width 271 height 33
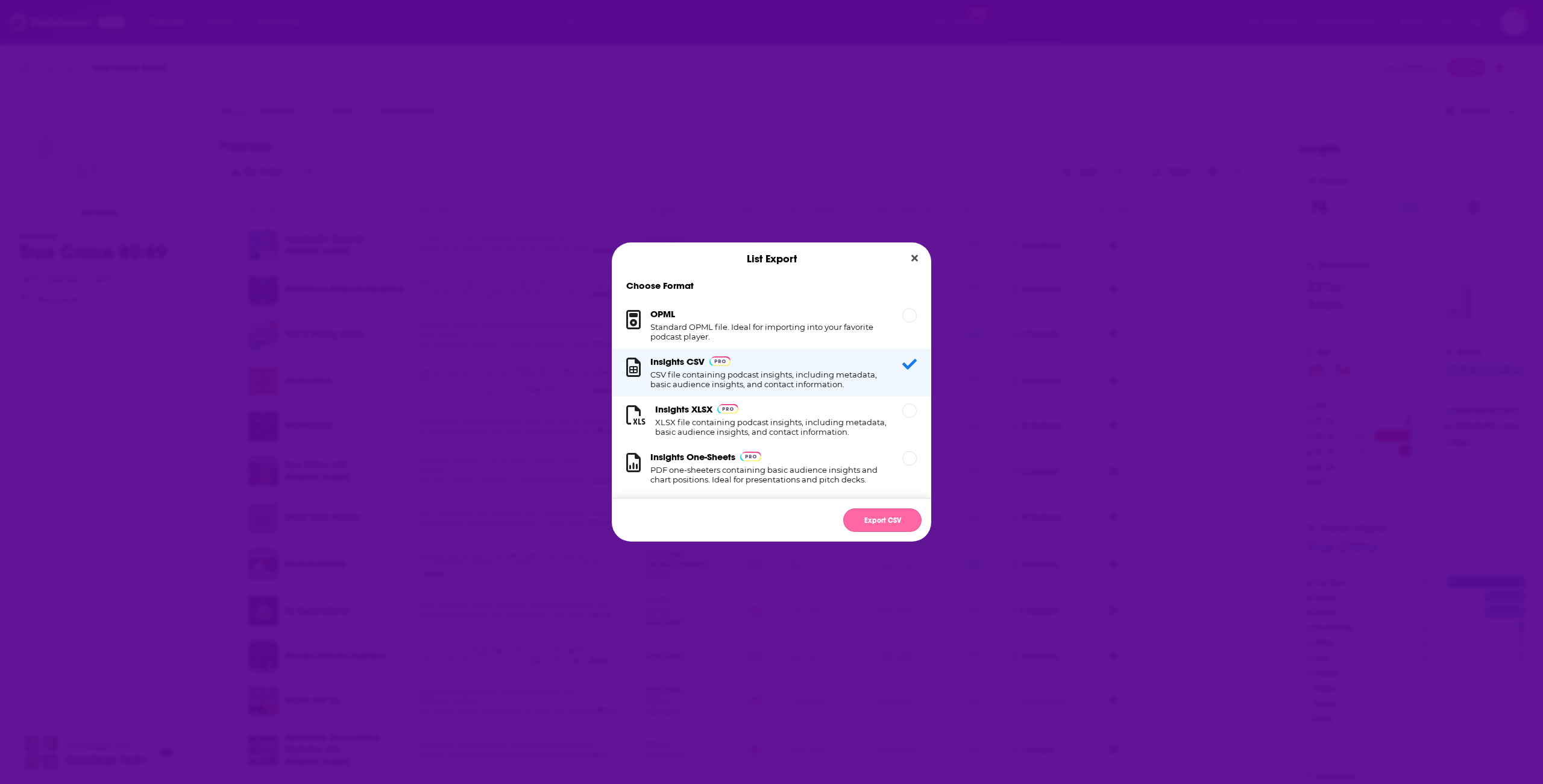
click at [895, 520] on button "Export CSV" at bounding box center [883, 519] width 79 height 24
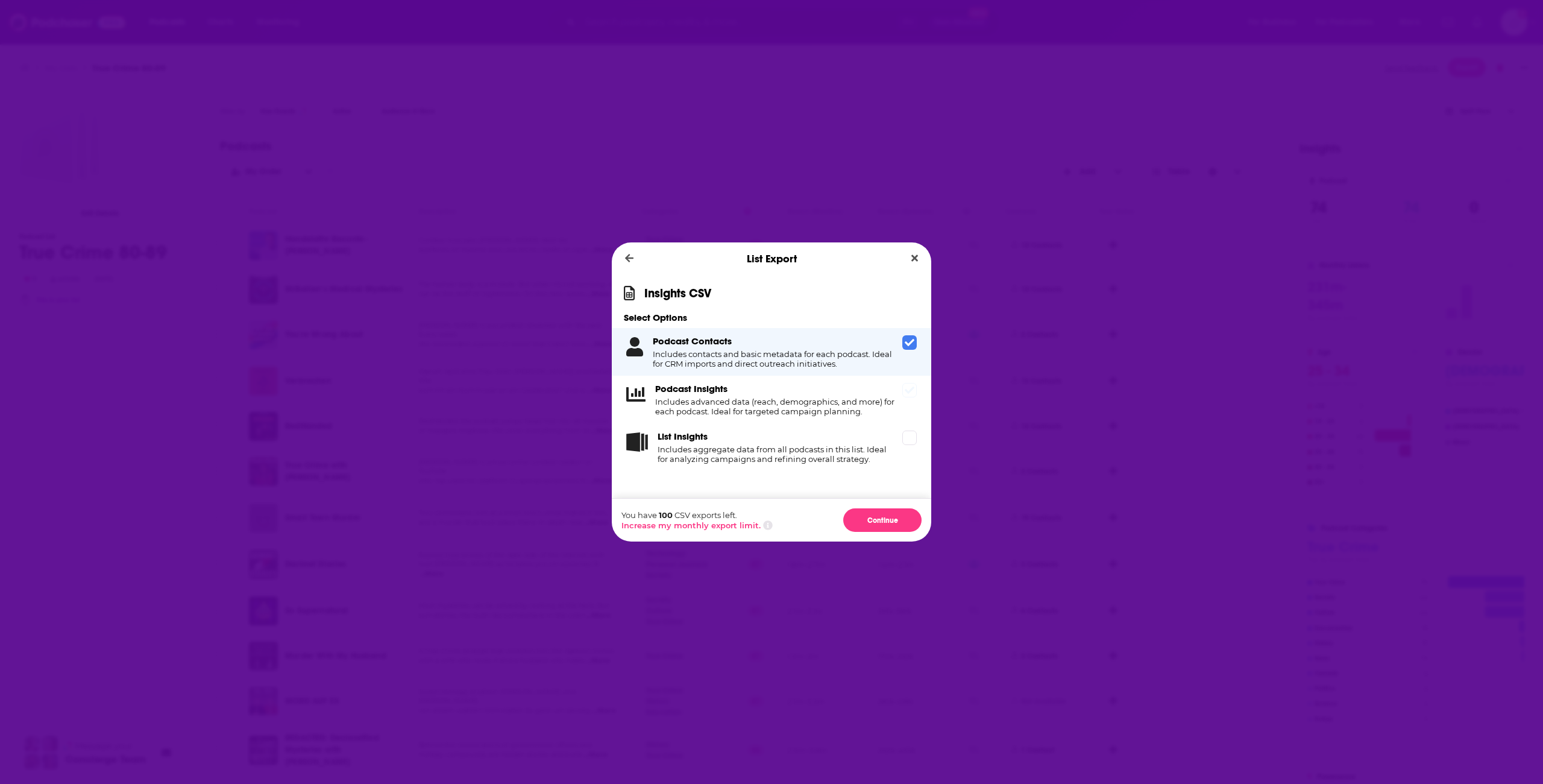
click at [907, 389] on icon "Dialog" at bounding box center [909, 389] width 9 height 9
click at [914, 443] on span "Dialog" at bounding box center [910, 438] width 14 height 14
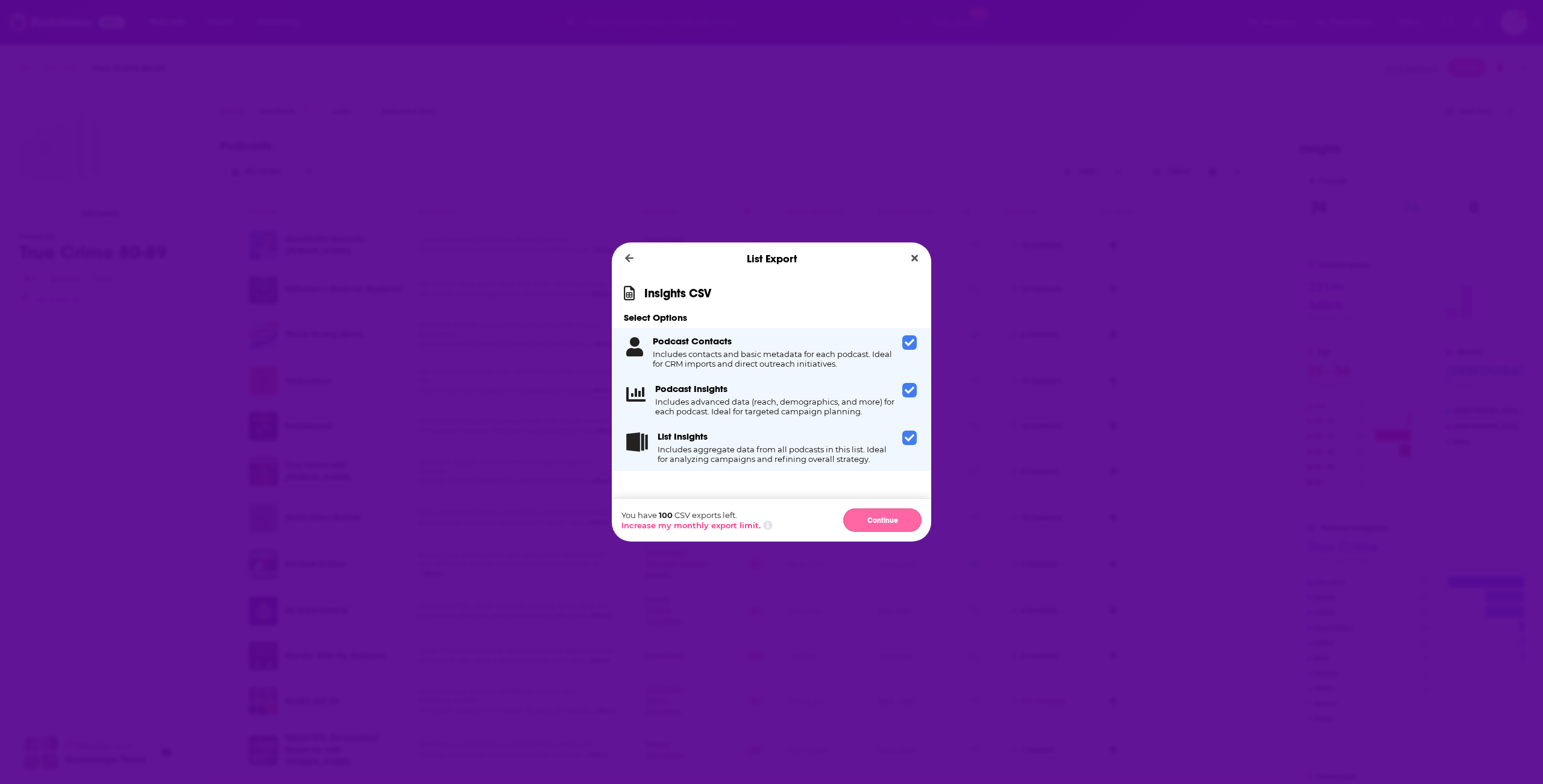
click at [886, 521] on button "Continue" at bounding box center [883, 519] width 79 height 24
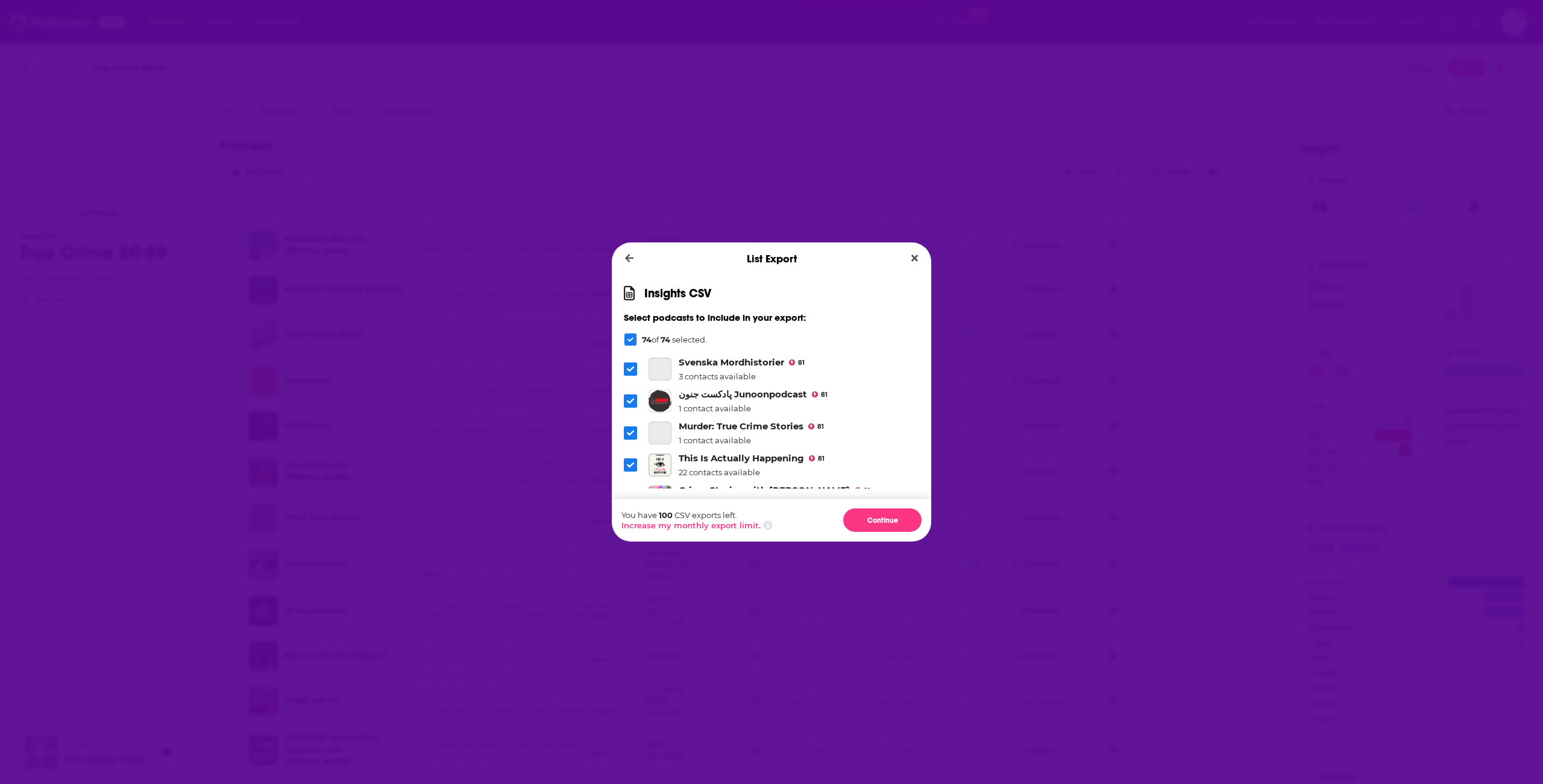
scroll to position [1569, 0]
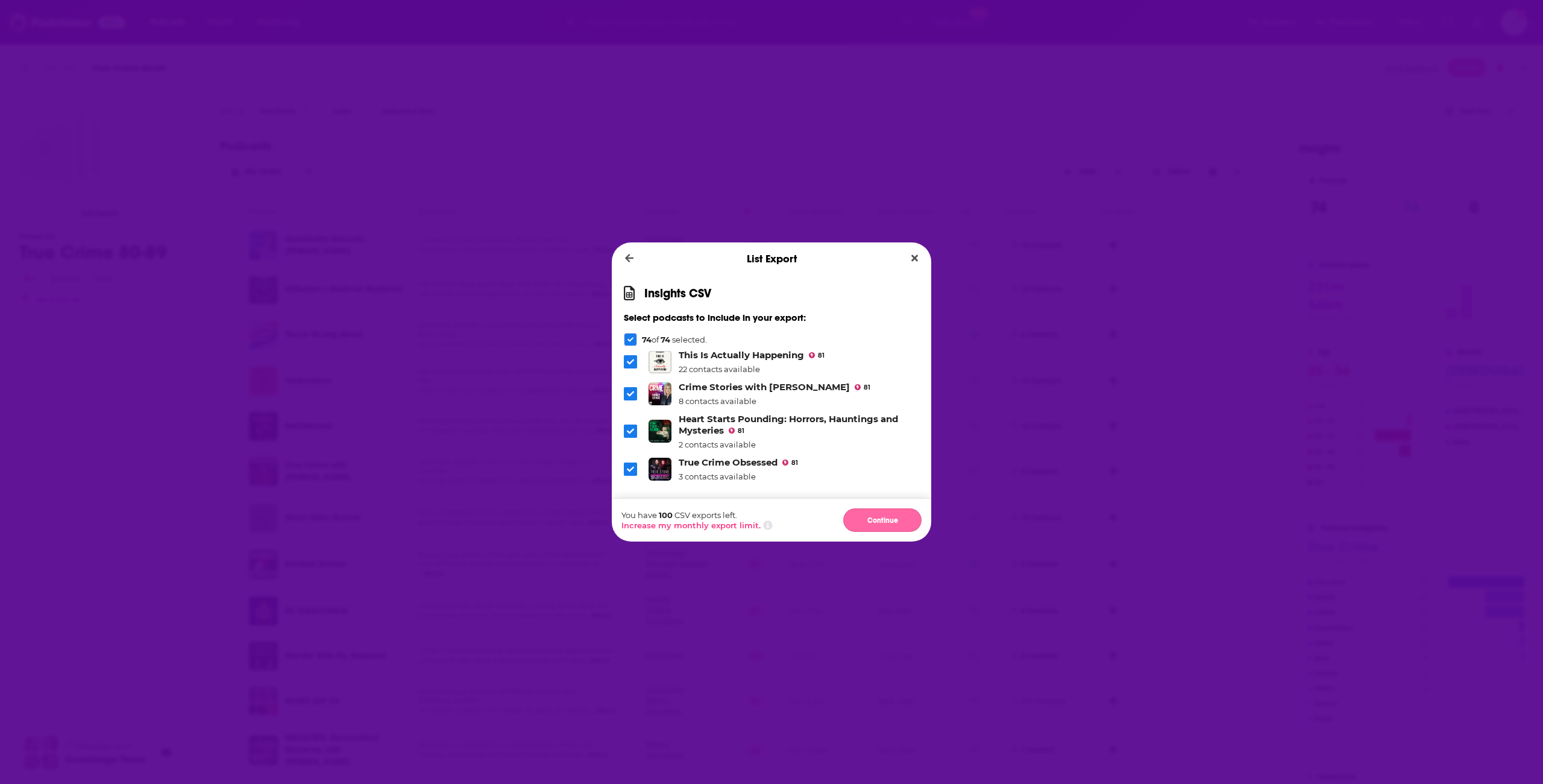
click at [892, 523] on button "Continue" at bounding box center [883, 519] width 79 height 24
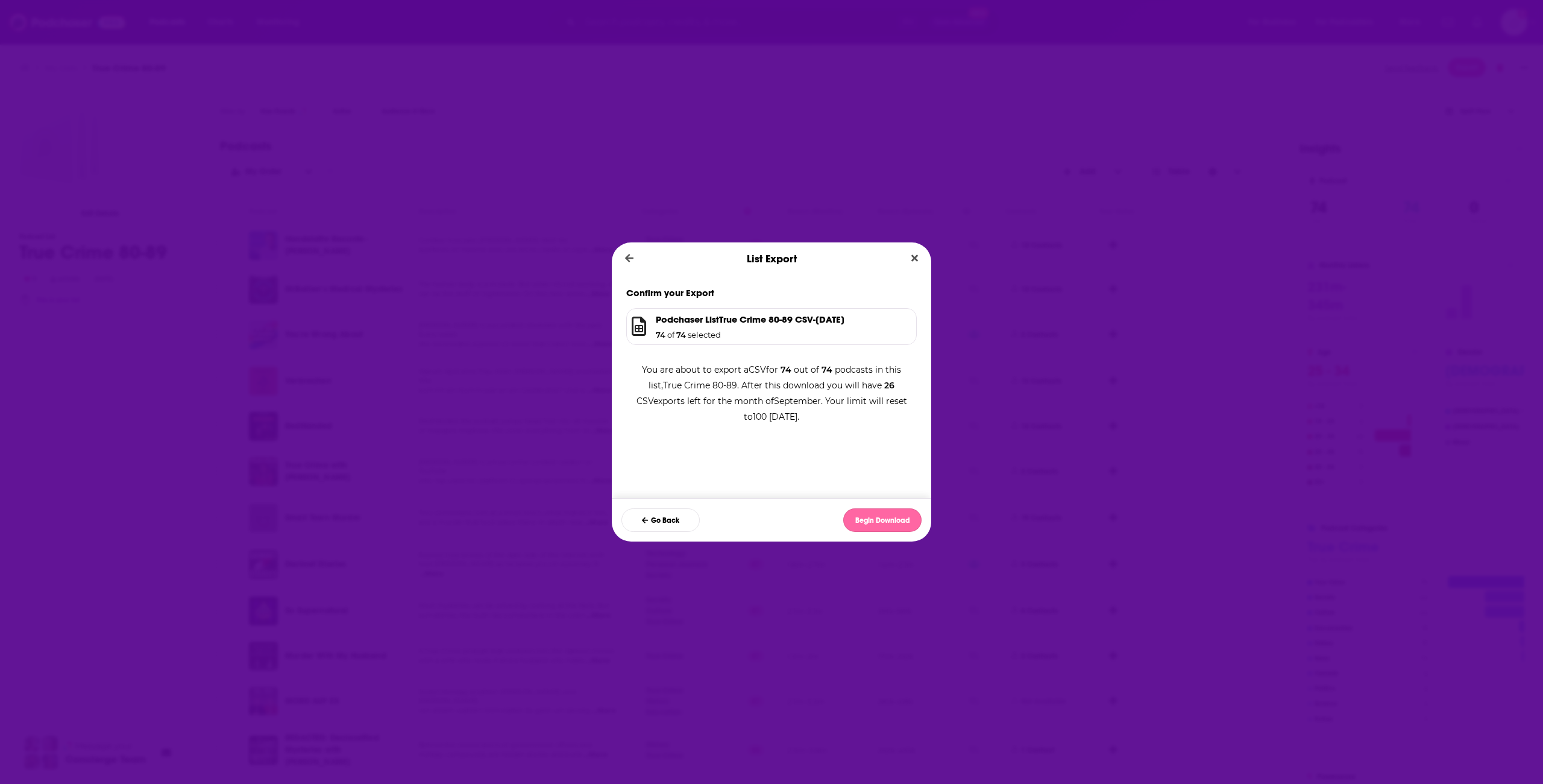
click at [886, 521] on button "Begin Download" at bounding box center [883, 519] width 79 height 24
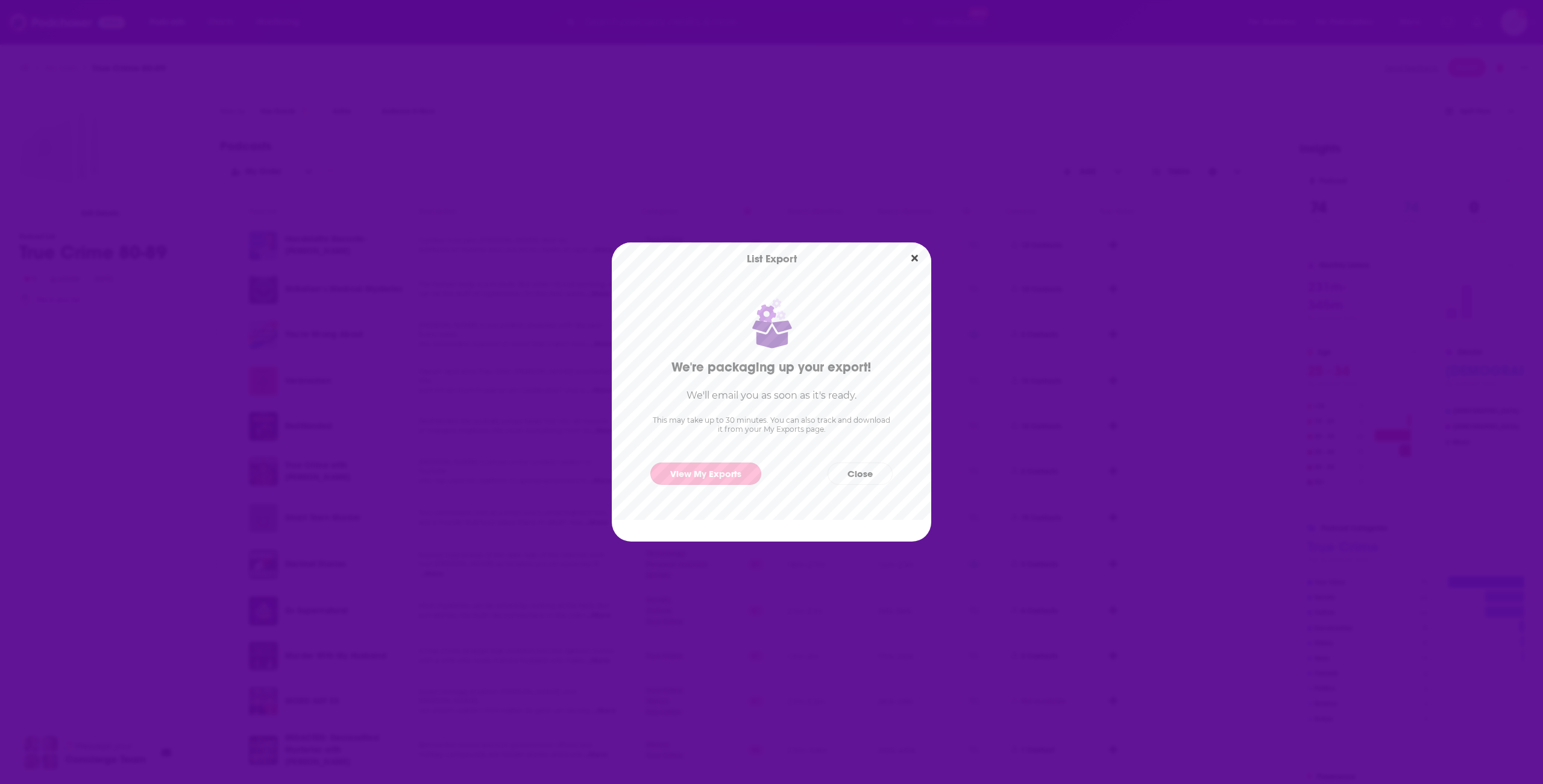
click at [716, 473] on link "View My Exports" at bounding box center [705, 473] width 111 height 22
